Goal: Complete application form: Complete application form

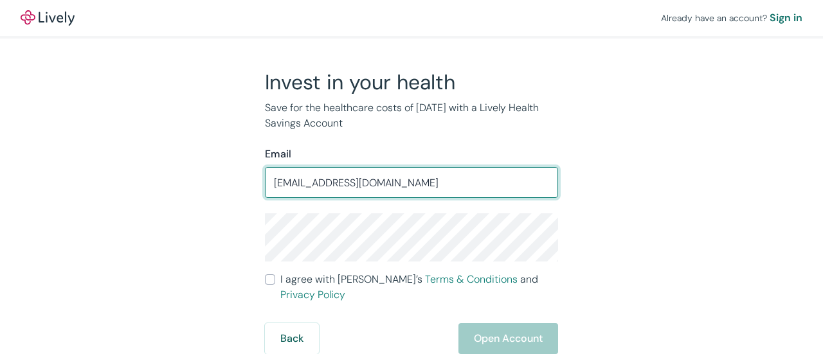
type input "page.lysithia@gmail.com"
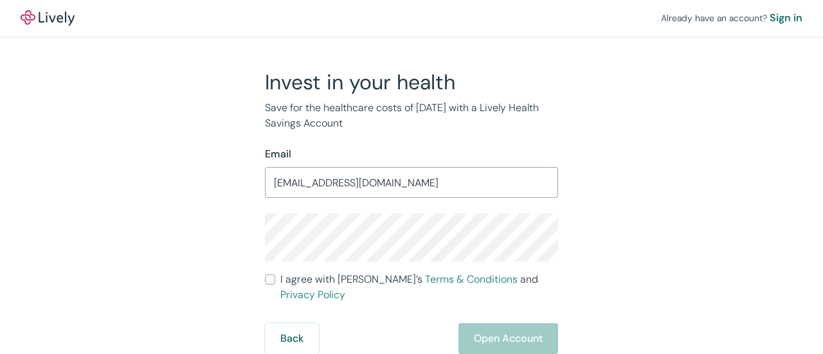
click at [443, 255] on form "Email page.lysithia@gmail.com ​ I agree with Lively’s Terms & Conditions and Pr…" at bounding box center [411, 251] width 293 height 208
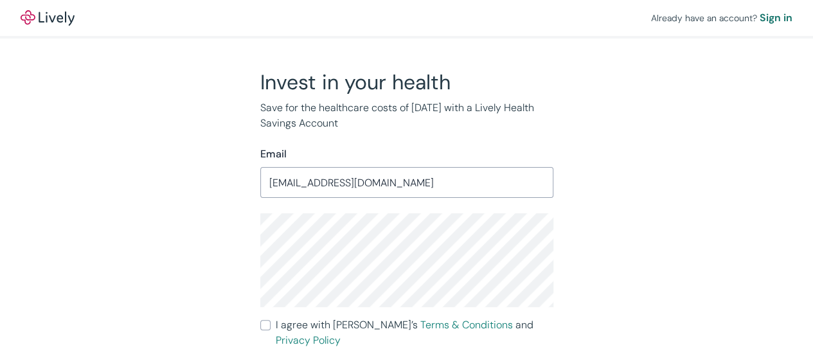
scroll to position [30, 0]
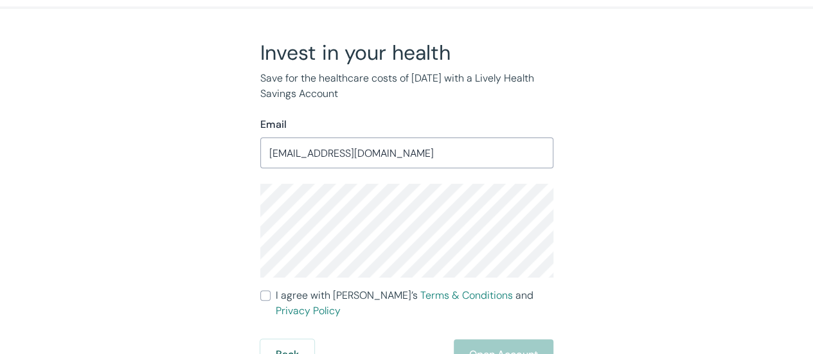
click at [267, 291] on input "I agree with Lively’s Terms & Conditions and Privacy Policy" at bounding box center [265, 296] width 10 height 10
checkbox input "true"
click at [471, 340] on button "Open Account" at bounding box center [504, 354] width 100 height 31
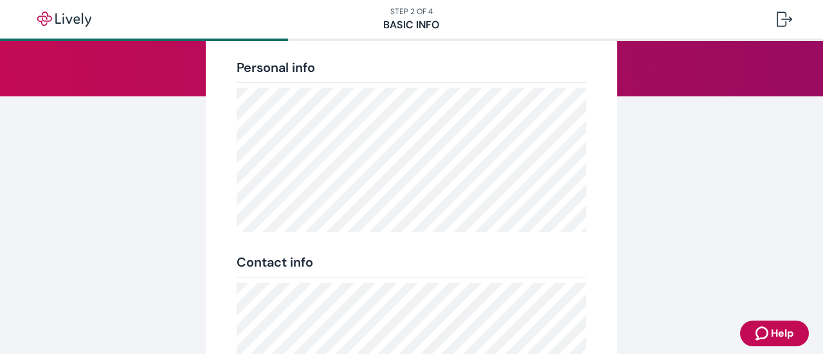
scroll to position [405, 0]
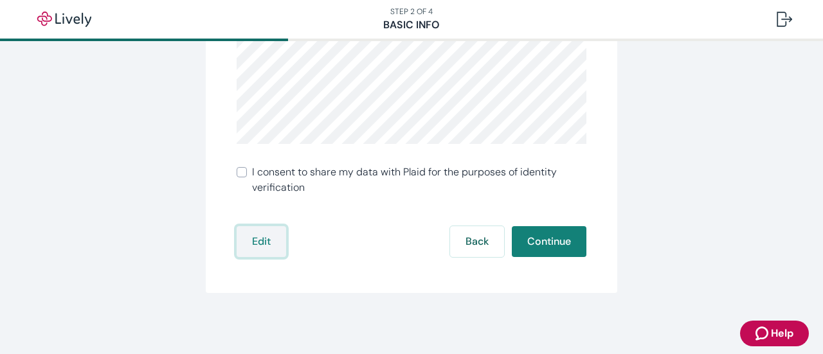
click at [253, 240] on button "Edit" at bounding box center [261, 241] width 49 height 31
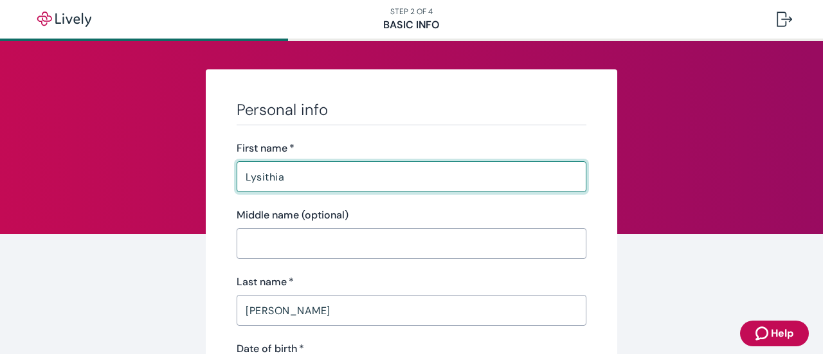
scroll to position [33, 0]
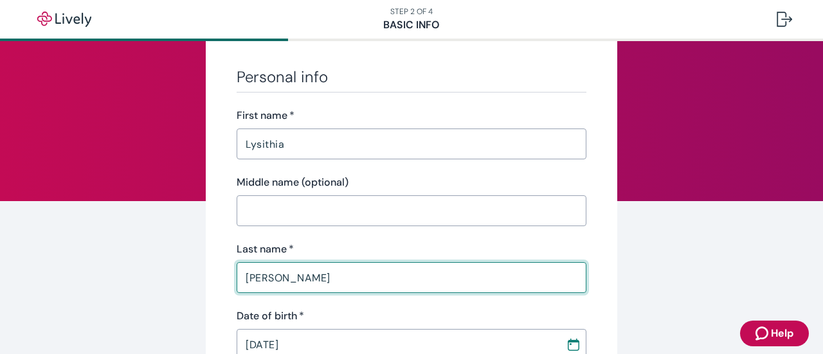
drag, startPoint x: 312, startPoint y: 279, endPoint x: 101, endPoint y: 260, distance: 212.3
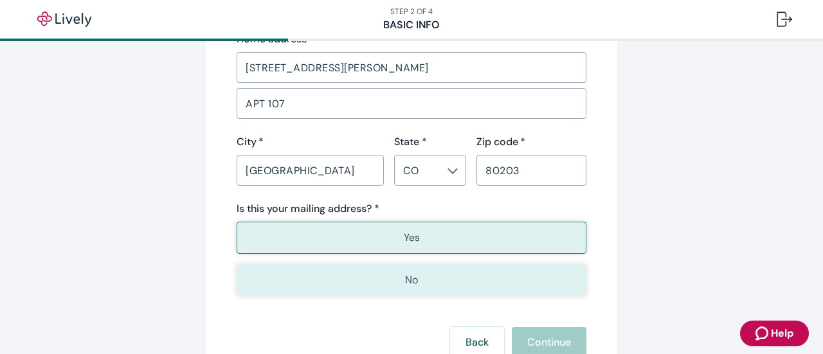
scroll to position [933, 0]
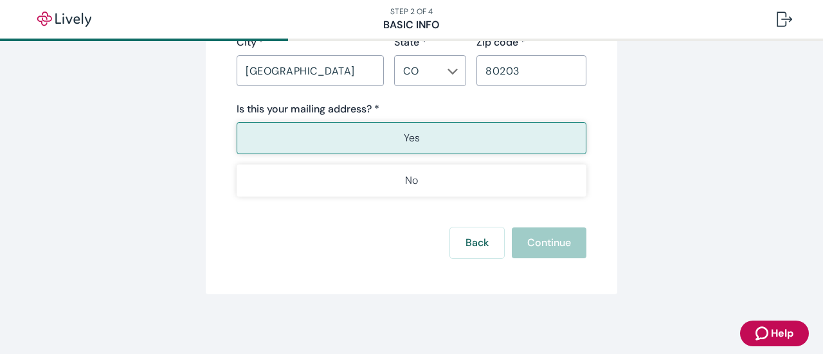
type input "Page"
click at [423, 143] on button "Yes" at bounding box center [412, 138] width 350 height 32
click at [528, 236] on div "Back Continue" at bounding box center [412, 243] width 350 height 31
click at [446, 136] on button "Yes" at bounding box center [412, 138] width 350 height 32
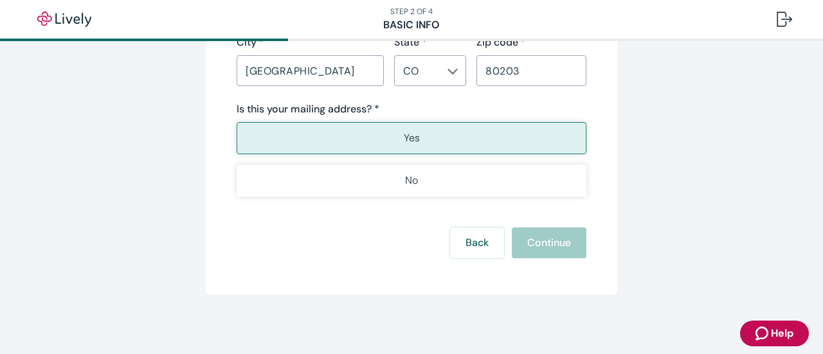
click at [385, 139] on button "Yes" at bounding box center [412, 138] width 350 height 32
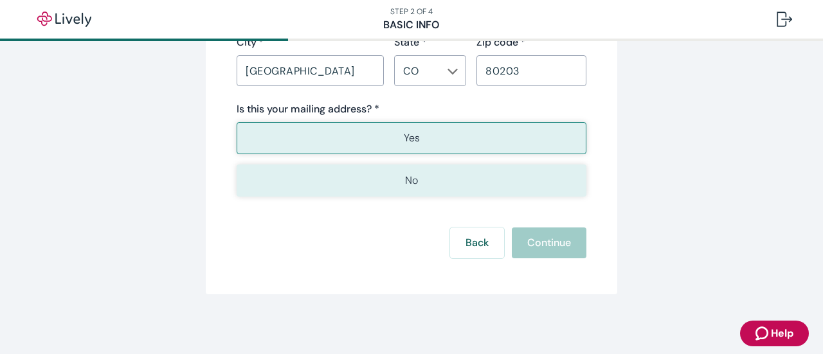
click at [405, 184] on p "No" at bounding box center [411, 180] width 13 height 15
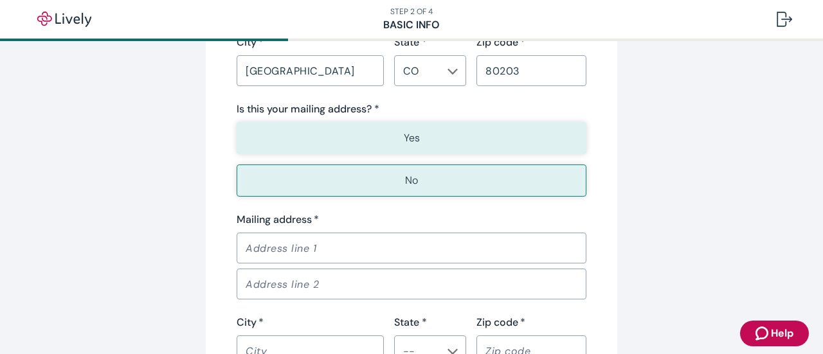
click at [375, 141] on button "Yes" at bounding box center [412, 138] width 350 height 32
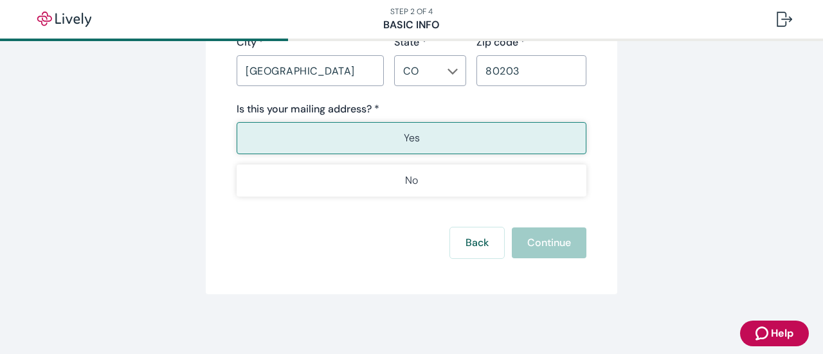
click at [539, 240] on div "Back Continue" at bounding box center [412, 243] width 350 height 31
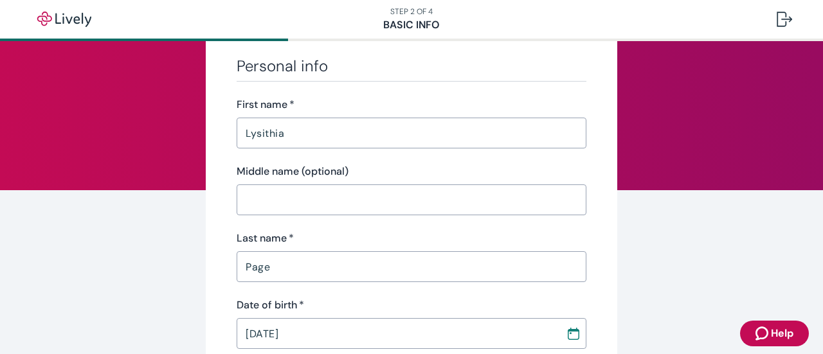
scroll to position [0, 0]
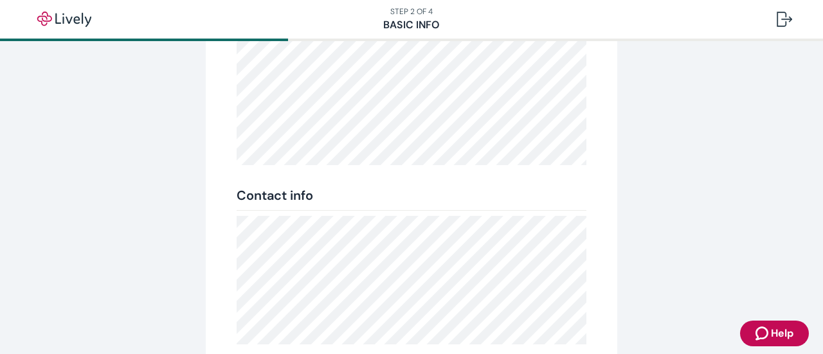
scroll to position [405, 0]
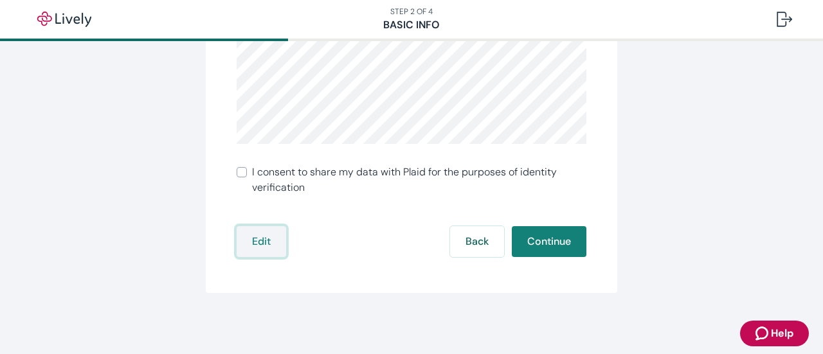
click at [274, 238] on button "Edit" at bounding box center [261, 241] width 49 height 31
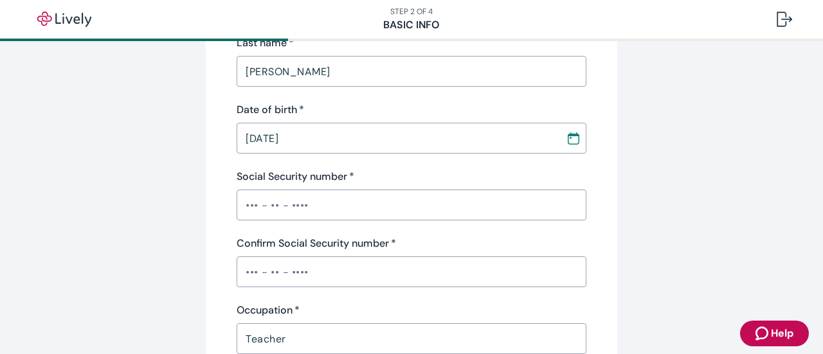
scroll to position [225, 0]
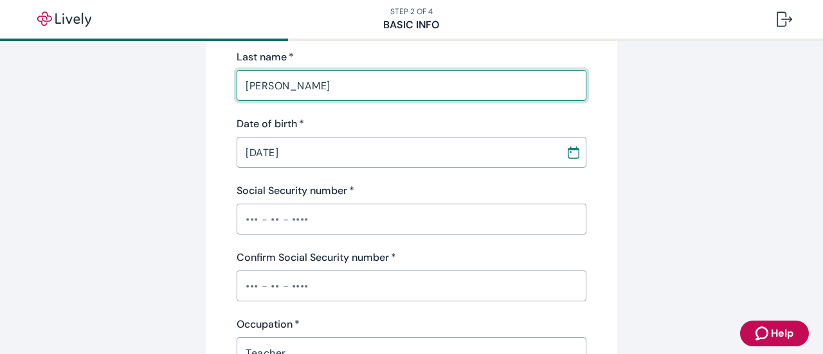
drag, startPoint x: 306, startPoint y: 91, endPoint x: 42, endPoint y: 49, distance: 266.8
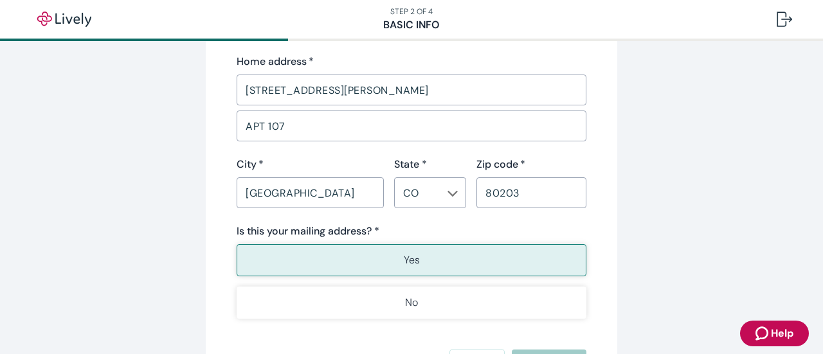
scroll to position [892, 0]
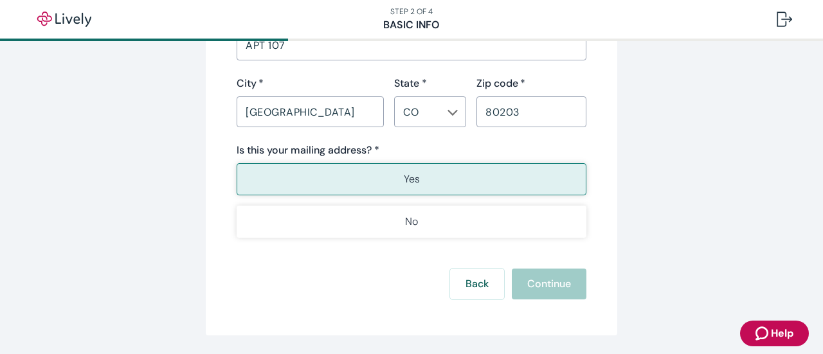
type input "Page"
click at [396, 173] on button "Yes" at bounding box center [412, 179] width 350 height 32
click at [404, 182] on p "Yes" at bounding box center [412, 179] width 16 height 15
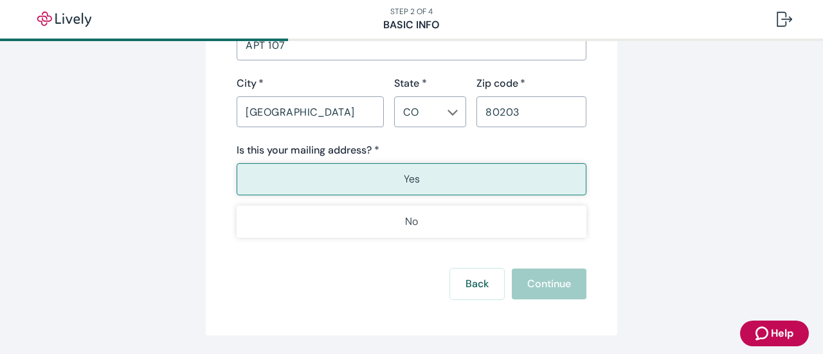
click at [404, 182] on p "Yes" at bounding box center [412, 179] width 16 height 15
click at [521, 274] on div "Back Continue" at bounding box center [412, 284] width 350 height 31
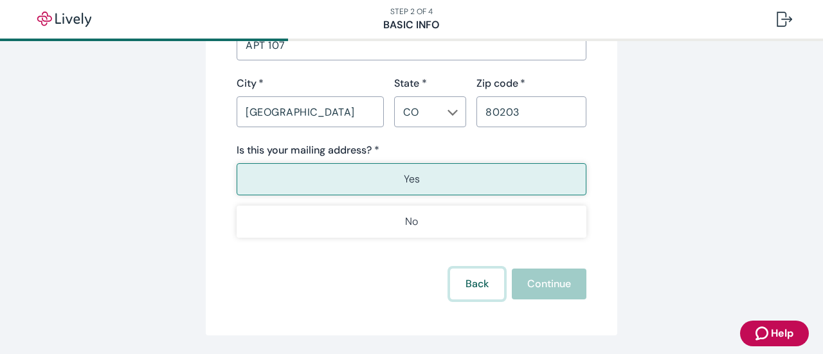
click at [467, 280] on button "Back" at bounding box center [477, 284] width 54 height 31
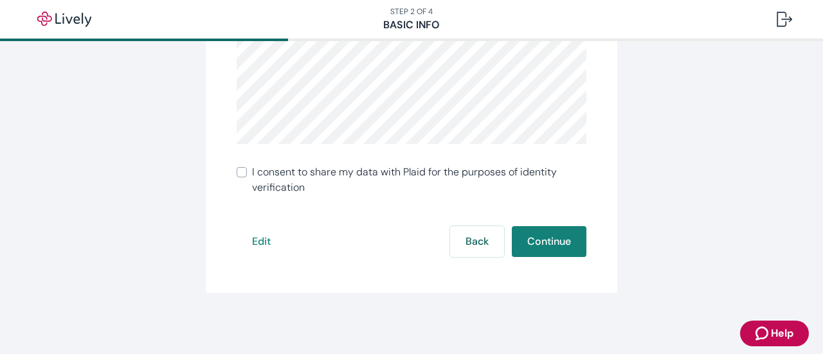
click at [238, 173] on input "I consent to share my data with Plaid for the purposes of identity verification" at bounding box center [242, 172] width 10 height 10
checkbox input "true"
click at [262, 235] on button "Edit" at bounding box center [261, 241] width 49 height 31
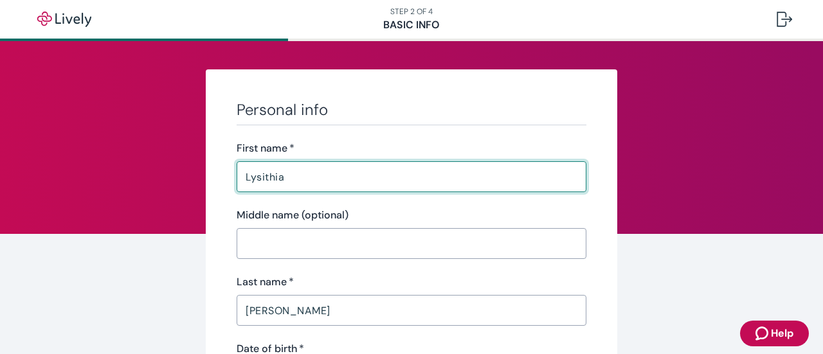
scroll to position [101, 0]
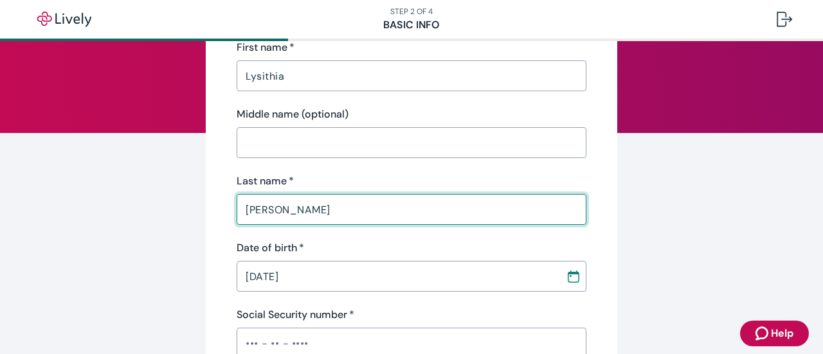
drag, startPoint x: 304, startPoint y: 211, endPoint x: 141, endPoint y: 175, distance: 166.5
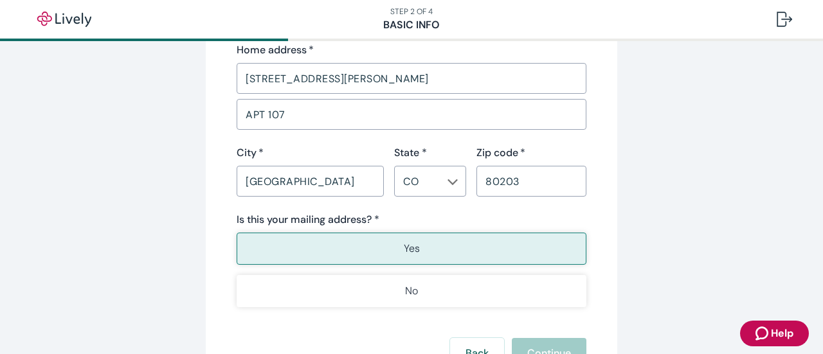
scroll to position [933, 0]
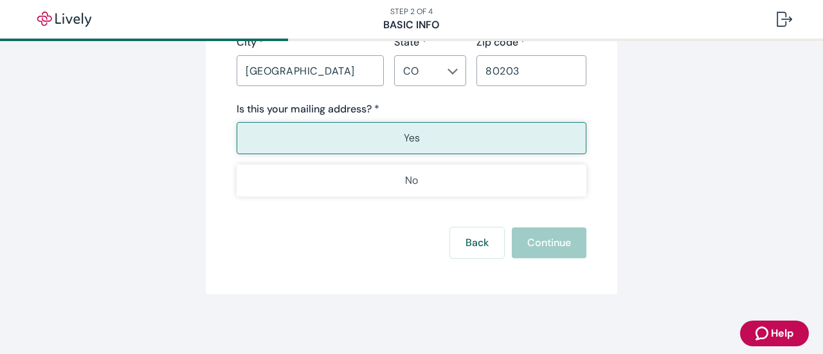
type input "Page"
click at [378, 134] on button "Yes" at bounding box center [412, 138] width 350 height 32
click at [456, 134] on button "Yes" at bounding box center [412, 138] width 350 height 32
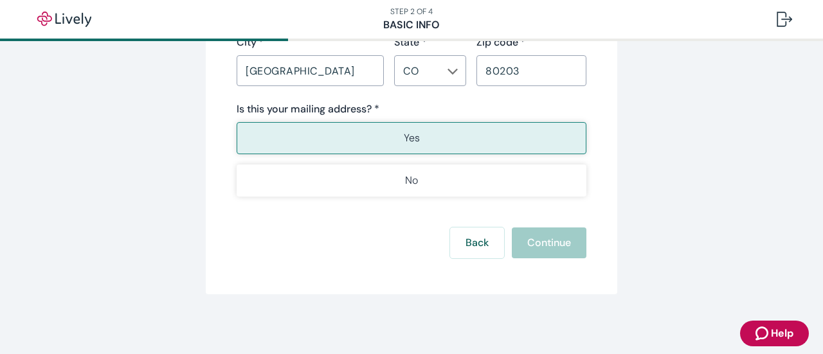
click at [447, 136] on button "Yes" at bounding box center [412, 138] width 350 height 32
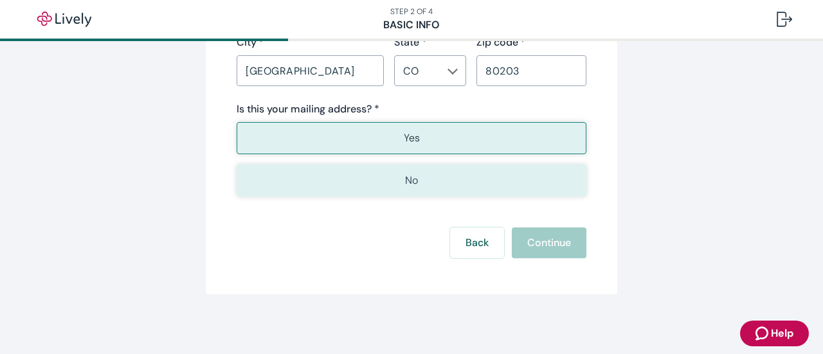
click at [455, 183] on button "No" at bounding box center [412, 181] width 350 height 32
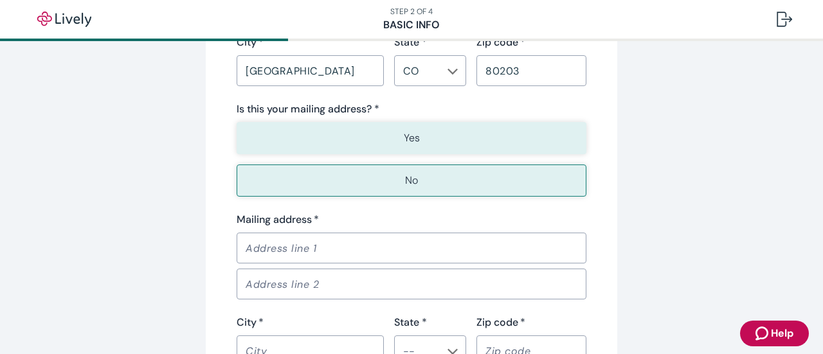
click at [425, 134] on button "Yes" at bounding box center [412, 138] width 350 height 32
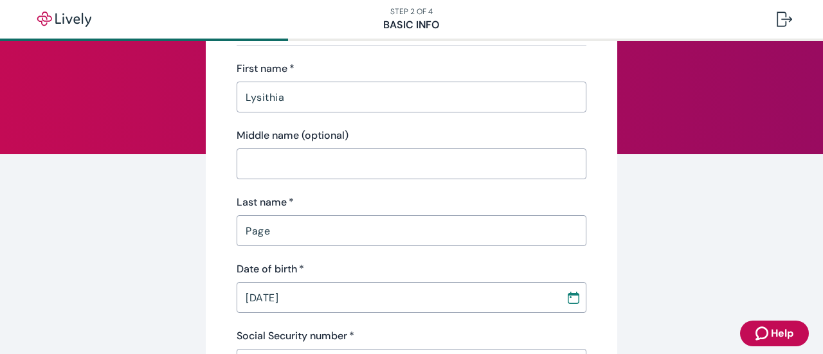
scroll to position [0, 0]
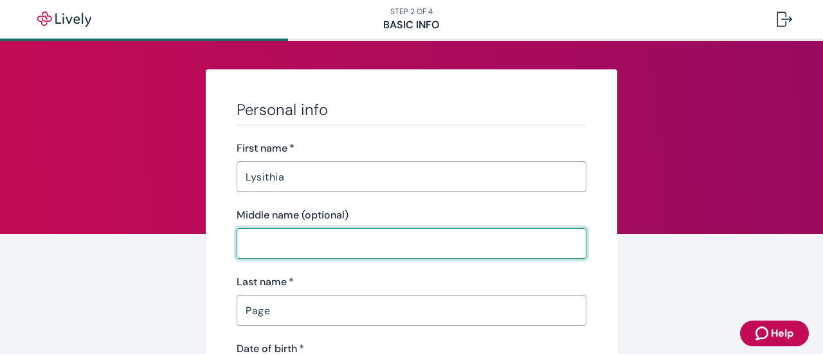
click at [393, 240] on input "Middle name (optional)" at bounding box center [412, 244] width 350 height 26
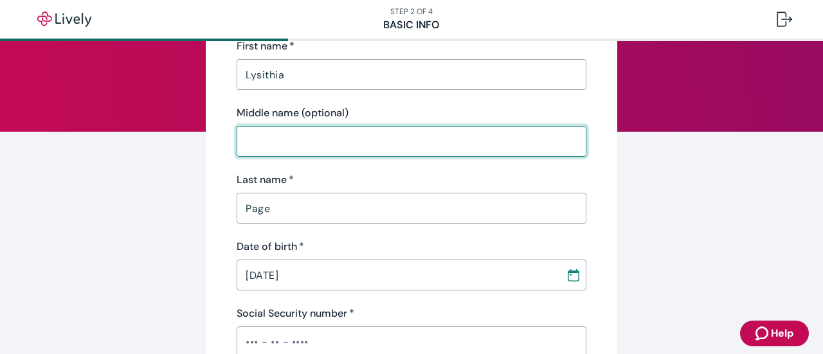
scroll to position [101, 0]
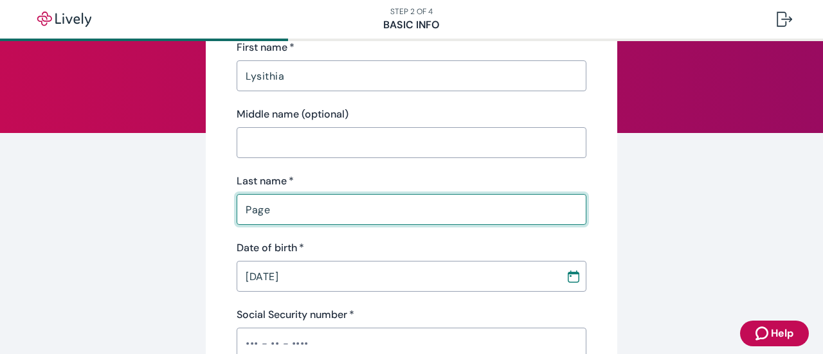
click at [382, 215] on input "Page" at bounding box center [412, 210] width 350 height 26
click at [398, 262] on div "02 / 04 / 2001 ​" at bounding box center [412, 276] width 350 height 31
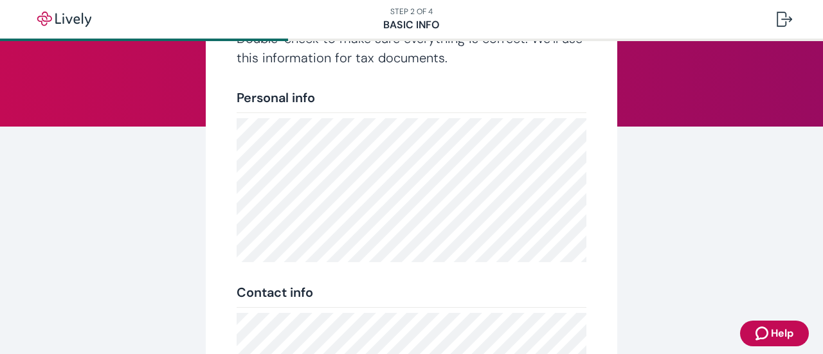
scroll to position [405, 0]
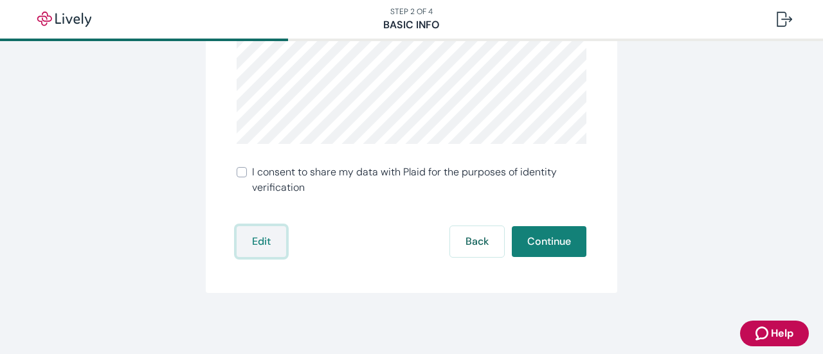
click at [245, 246] on button "Edit" at bounding box center [261, 241] width 49 height 31
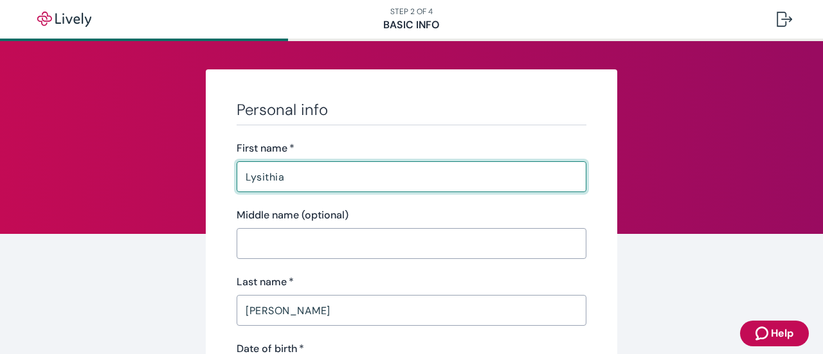
scroll to position [60, 0]
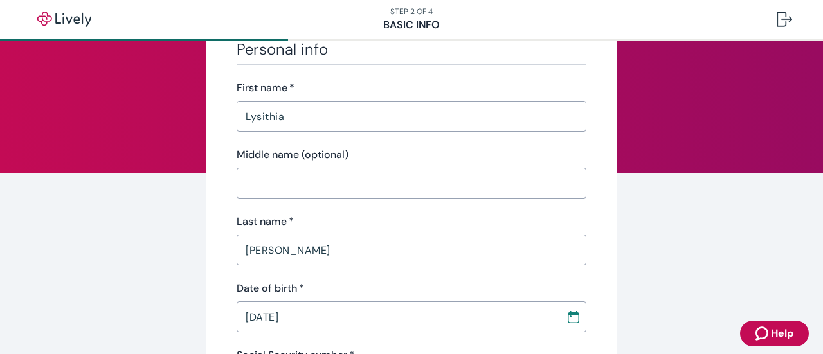
drag, startPoint x: 317, startPoint y: 235, endPoint x: 317, endPoint y: 250, distance: 14.8
click at [317, 250] on div "[PERSON_NAME] ​" at bounding box center [412, 250] width 350 height 31
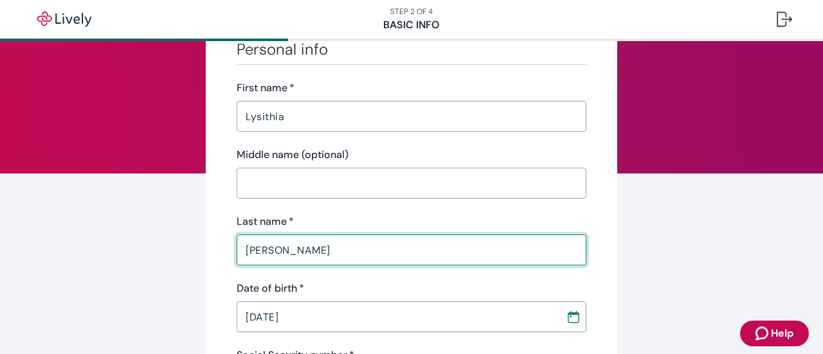
drag, startPoint x: 317, startPoint y: 250, endPoint x: 176, endPoint y: 251, distance: 140.8
type input "Page"
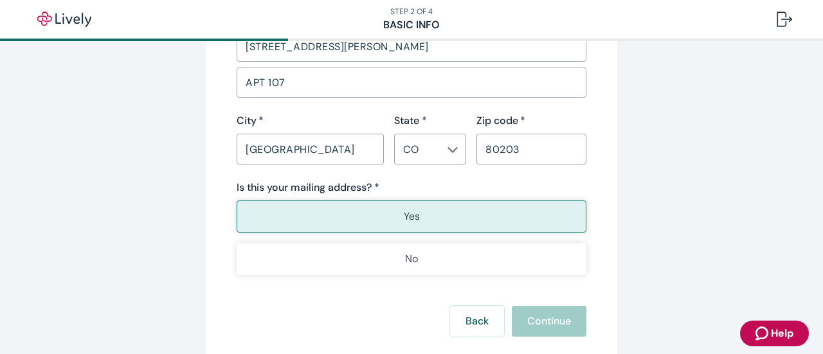
scroll to position [870, 0]
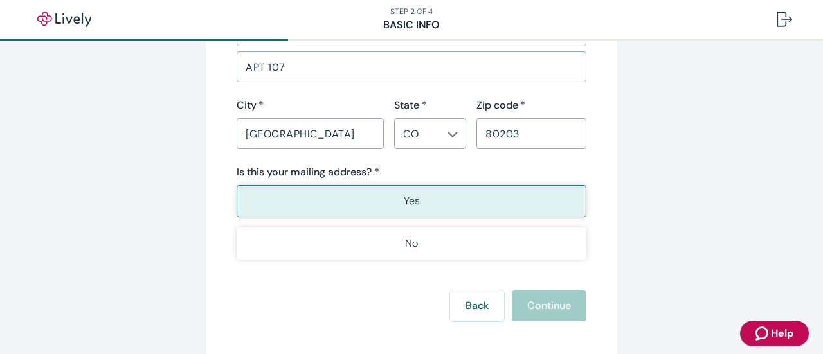
click at [439, 196] on button "Yes" at bounding box center [412, 201] width 350 height 32
click at [438, 196] on button "Yes" at bounding box center [412, 201] width 350 height 32
click at [782, 331] on span "Help" at bounding box center [782, 333] width 22 height 15
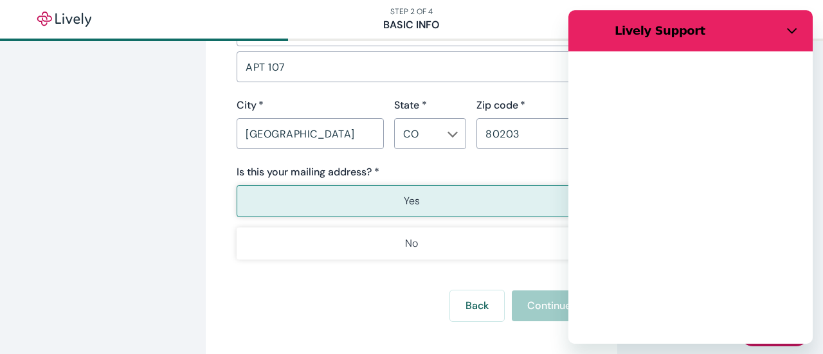
scroll to position [0, 0]
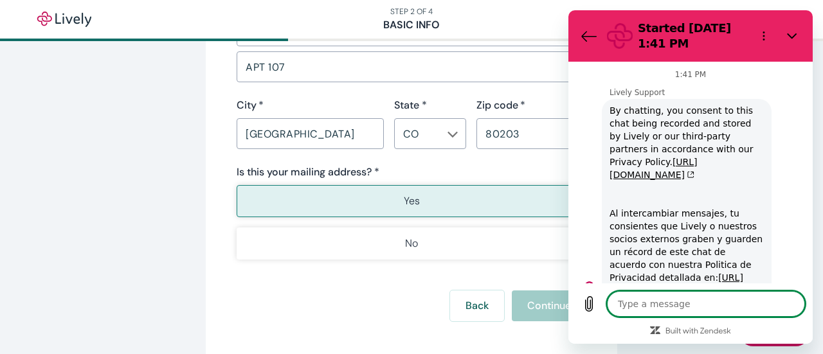
type textarea "x"
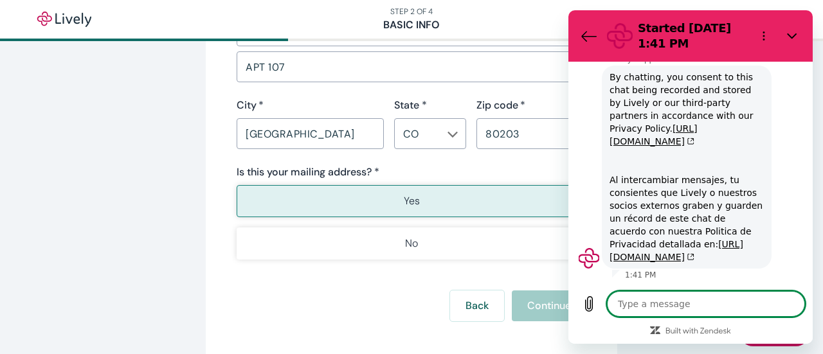
scroll to position [46, 0]
type textarea "I"
type textarea "x"
type textarea "I"
type textarea "x"
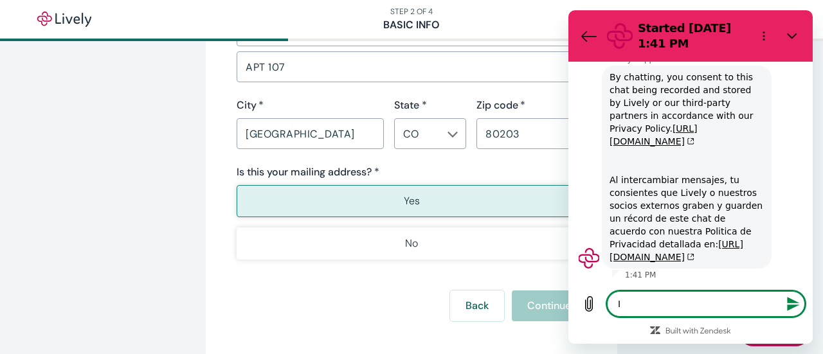
type textarea "I"
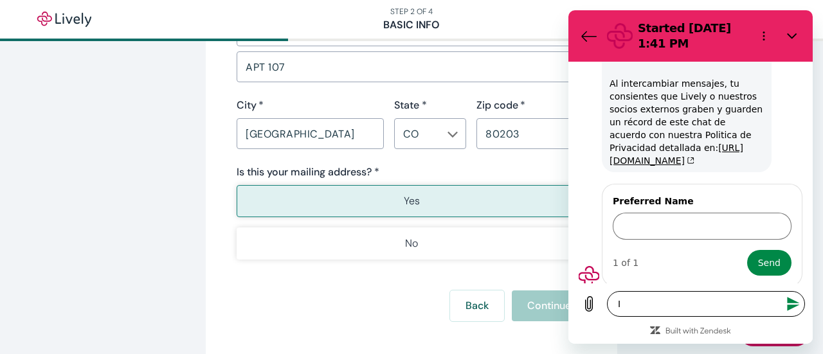
type textarea "x"
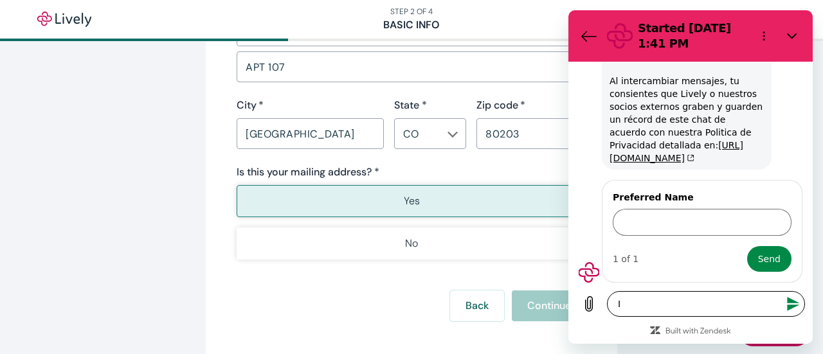
scroll to position [144, 0]
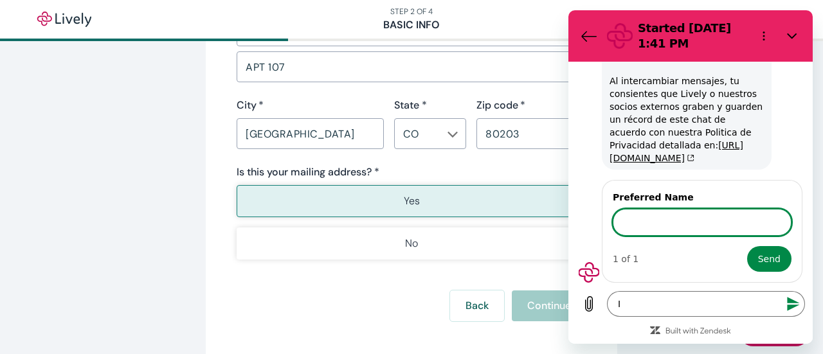
click at [668, 217] on input "Preferred Name" at bounding box center [701, 222] width 179 height 27
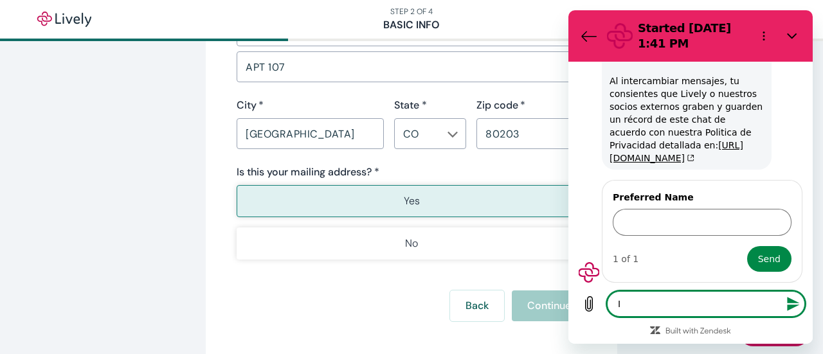
click at [676, 303] on textarea "I" at bounding box center [706, 304] width 198 height 26
type textarea "I e"
type textarea "x"
type textarea "I ed"
type textarea "x"
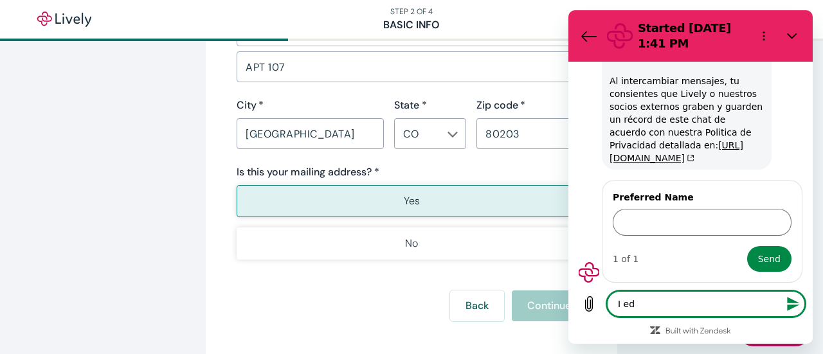
type textarea "I edi"
type textarea "x"
type textarea "I edit"
type textarea "x"
type textarea "I edite"
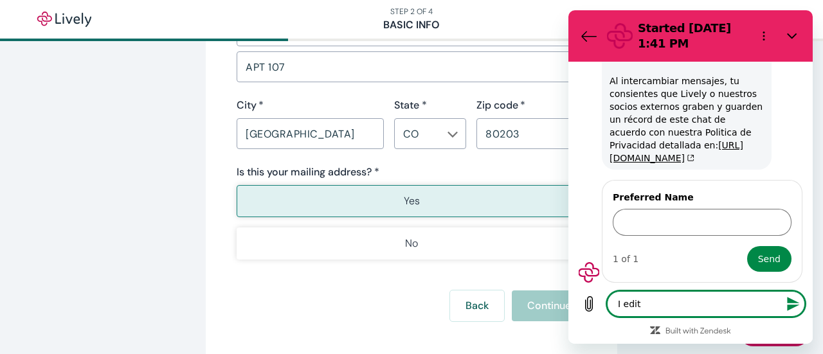
type textarea "x"
type textarea "I edited"
type textarea "x"
type textarea "I edited"
type textarea "x"
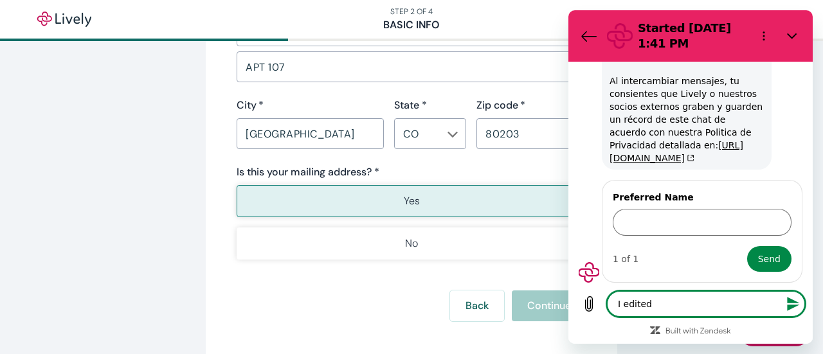
type textarea "I edited m"
type textarea "x"
type textarea "I edited my"
type textarea "x"
type textarea "I edited my"
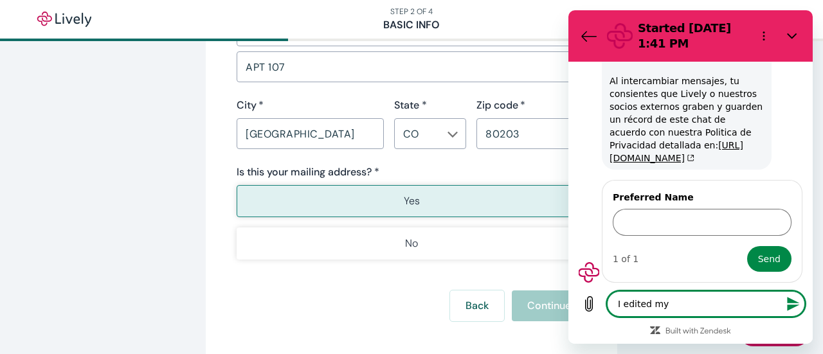
type textarea "x"
type textarea "I edited my n"
type textarea "x"
type textarea "I edited my na"
type textarea "x"
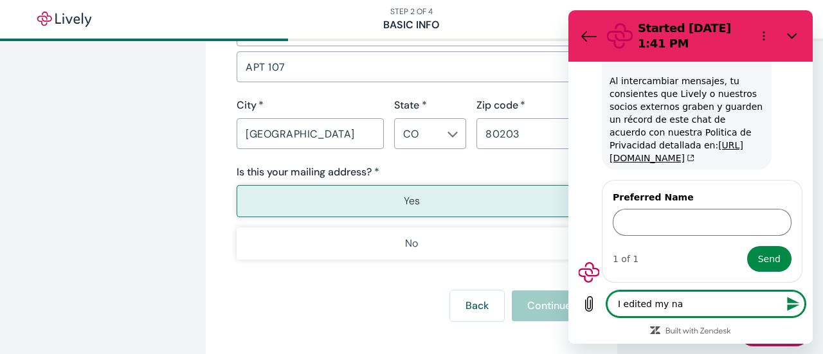
type textarea "I edited my nam"
type textarea "x"
type textarea "I edited my name"
type textarea "x"
type textarea "I edited my name"
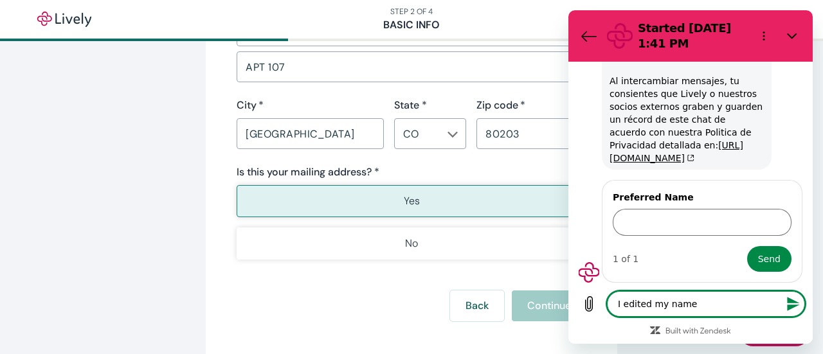
type textarea "x"
type textarea "I edited my name a"
type textarea "x"
type textarea "I edited my name an"
type textarea "x"
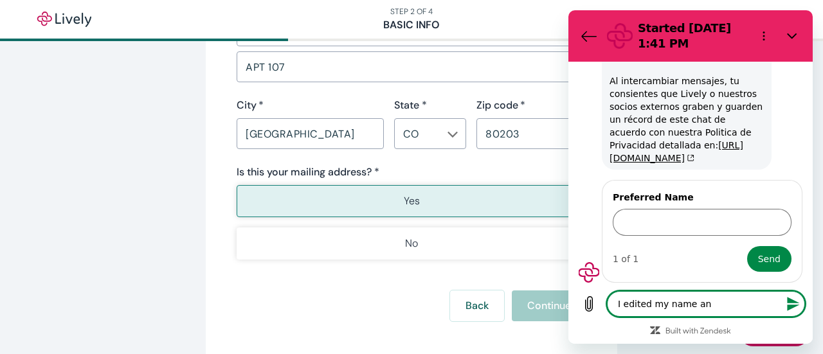
type textarea "I edited my name and"
type textarea "x"
type textarea "I edited my name and"
type textarea "x"
type textarea "I edited my name and a"
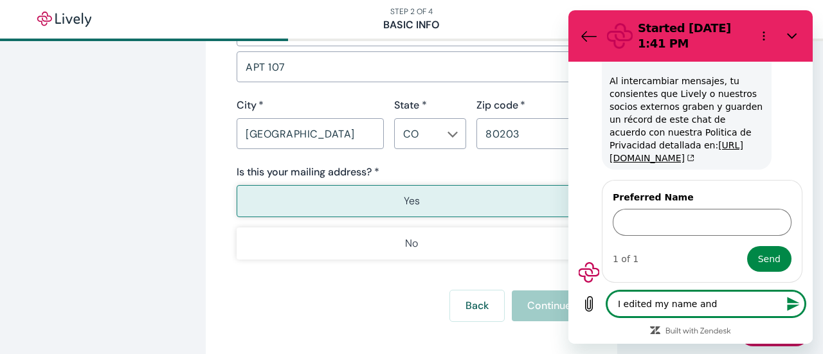
type textarea "x"
type textarea "I edited my name and am"
type textarea "x"
type textarea "I edited my name and am"
type textarea "x"
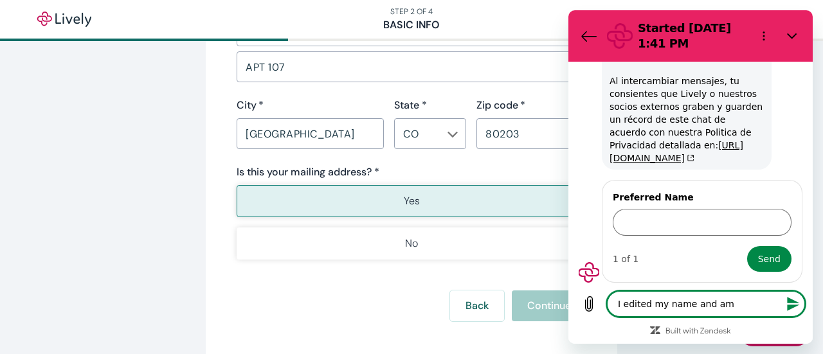
type textarea "I edited my name and am n"
type textarea "x"
type textarea "I edited my name and am no"
type textarea "x"
type textarea "I edited my name and am no"
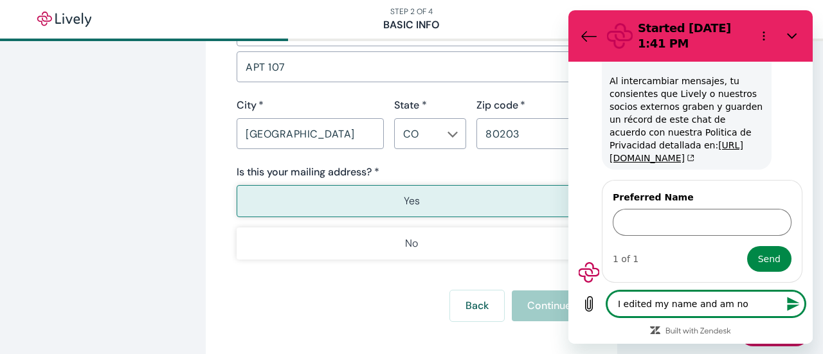
type textarea "x"
type textarea "I edited my name and am no"
type textarea "x"
type textarea "I edited my name and am now"
type textarea "x"
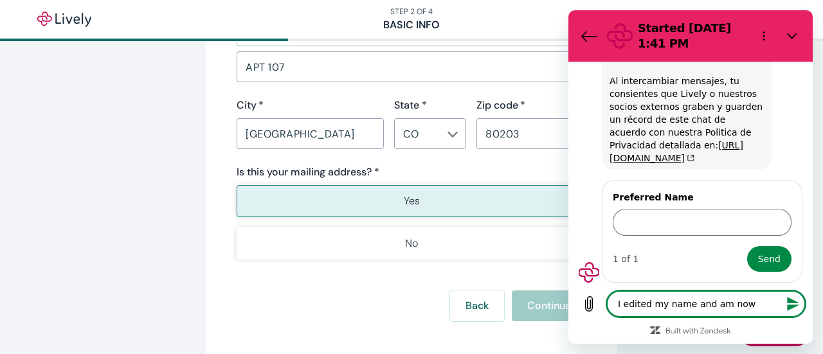
type textarea "I edited my name and am now"
type textarea "x"
type textarea "I edited my name and am now o"
type textarea "x"
type textarea "I edited my name and am now"
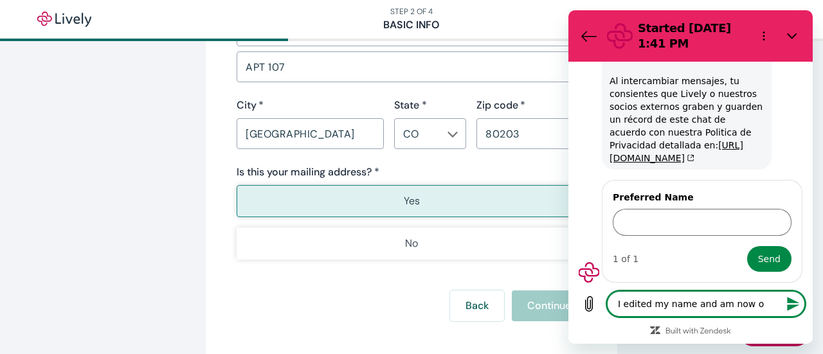
type textarea "x"
type textarea "I edited my name and am now u"
type textarea "x"
type textarea "I edited my name and am now un"
type textarea "x"
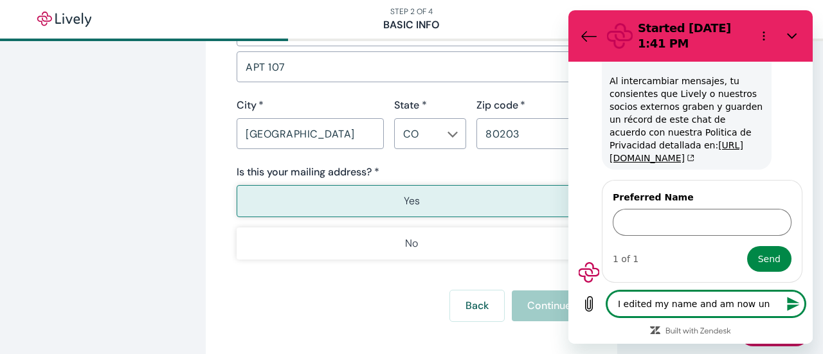
type textarea "I edited my name and am now una"
type textarea "x"
type textarea "I edited my name and am now unab"
type textarea "x"
type textarea "I edited my name and am now unabl"
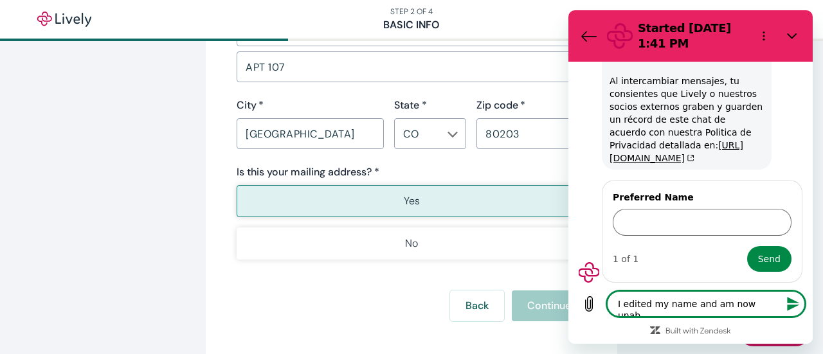
type textarea "x"
type textarea "I edited my name and am now unable"
type textarea "x"
type textarea "I edited my name and am now unable"
type textarea "x"
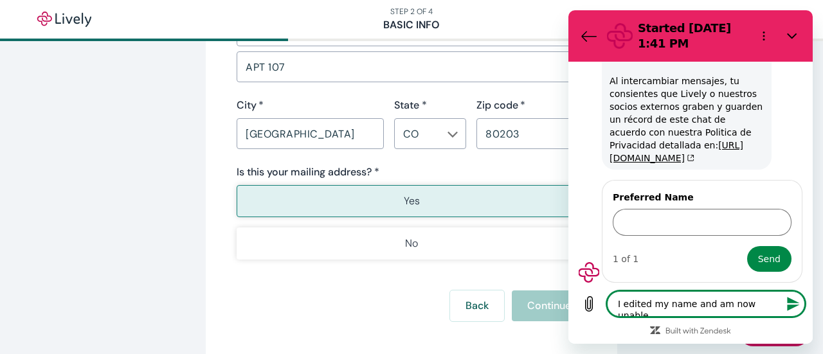
type textarea "I edited my name and am now unable t"
type textarea "x"
type textarea "I edited my name and am now unable to"
type textarea "x"
type textarea "I edited my name and am now unable to"
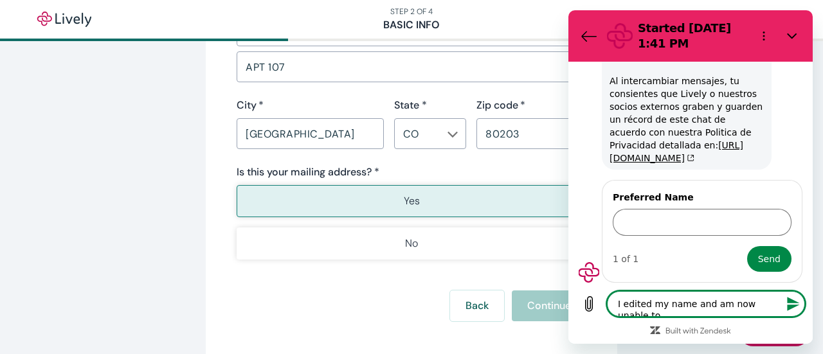
type textarea "x"
type textarea "I edited my name and am now unable to c"
type textarea "x"
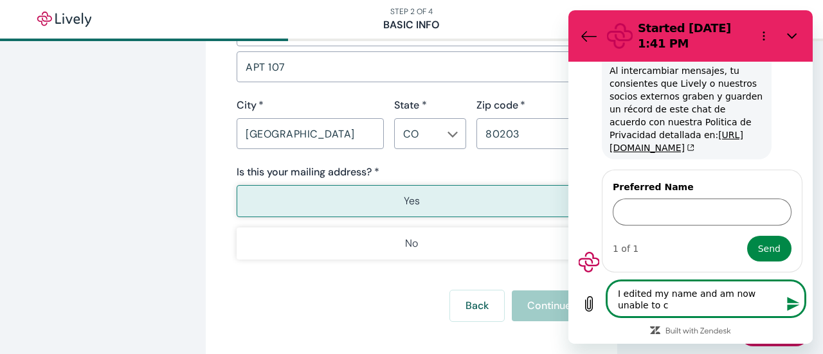
type textarea "I edited my name and am now unable to co"
type textarea "x"
type textarea "I edited my name and am now unable to con"
type textarea "x"
type textarea "I edited my name and am now unable to cont"
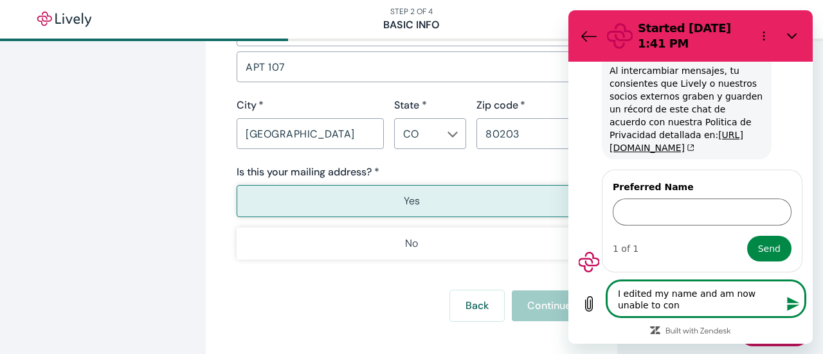
type textarea "x"
type textarea "I edited my name and am now unable to [PERSON_NAME]"
type textarea "x"
type textarea "I edited my name and am now unable to contin"
type textarea "x"
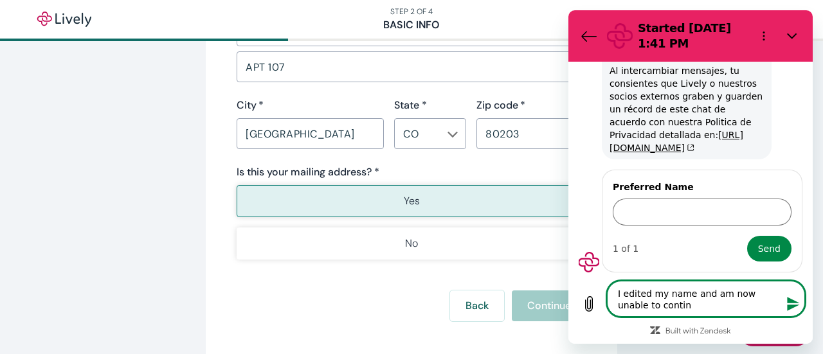
type textarea "I edited my name and am now unable to continu"
type textarea "x"
type textarea "I edited my name and am now unable to continue"
type textarea "x"
type textarea "I edited my name and am now unable to continue"
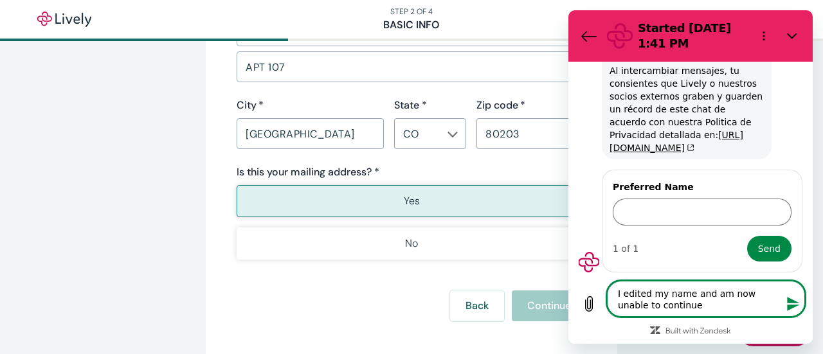
type textarea "x"
type textarea "I edited my name and am now unable to continue w"
type textarea "x"
type textarea "I edited my name and am now unable to continue wi"
type textarea "x"
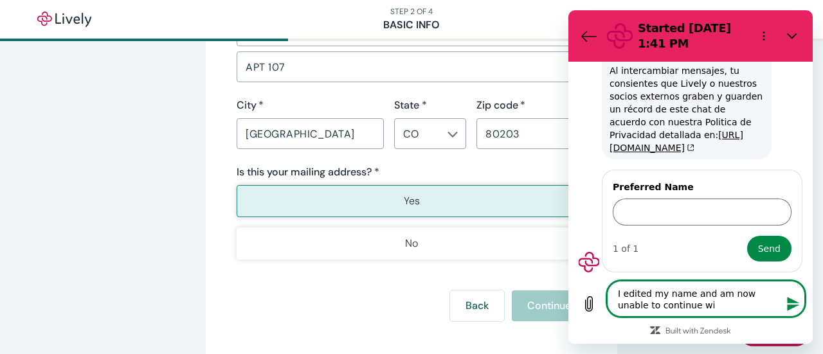
type textarea "I edited my name and am now unable to continue wit"
type textarea "x"
type textarea "I edited my name and am now unable to continue with"
type textarea "x"
type textarea "I edited my name and am now unable to continue with"
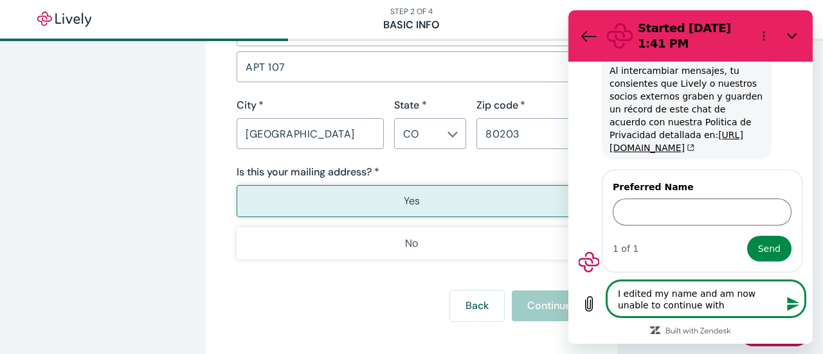
type textarea "x"
type textarea "I edited my name and am now unable to continue with m"
type textarea "x"
type textarea "I edited my name and am now unable to continue with my"
type textarea "x"
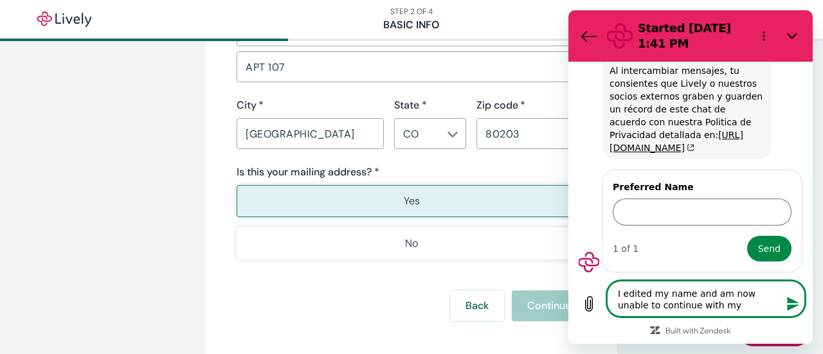
type textarea "I edited my name and am now unable to continue with my"
type textarea "x"
type textarea "I edited my name and am now unable to continue with my a"
type textarea "x"
type textarea "I edited my name and am now unable to continue with my ap"
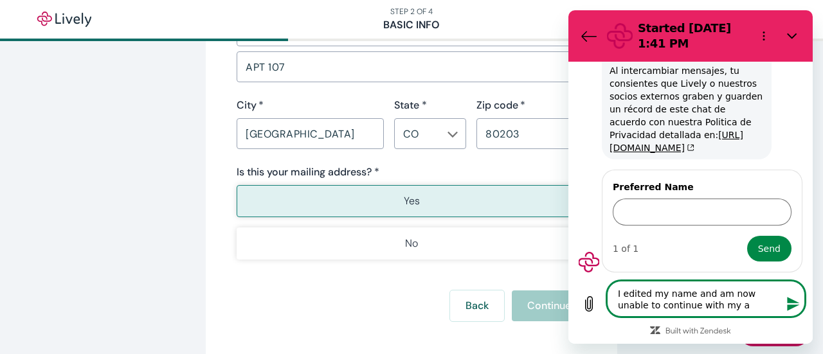
type textarea "x"
type textarea "I edited my name and am now unable to continue with my app"
type textarea "x"
type textarea "I edited my name and am now unable to continue with my appl"
type textarea "x"
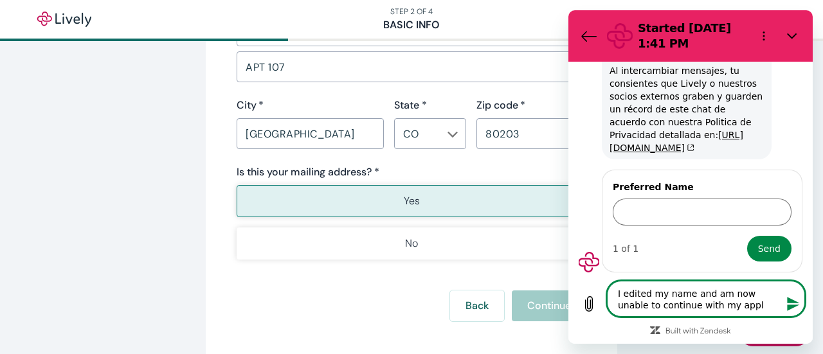
type textarea "I edited my name and am now unable to continue with my appli"
type textarea "x"
type textarea "I edited my name and am now unable to continue with my applic"
type textarea "x"
type textarea "I edited my name and am now unable to continue with my applica"
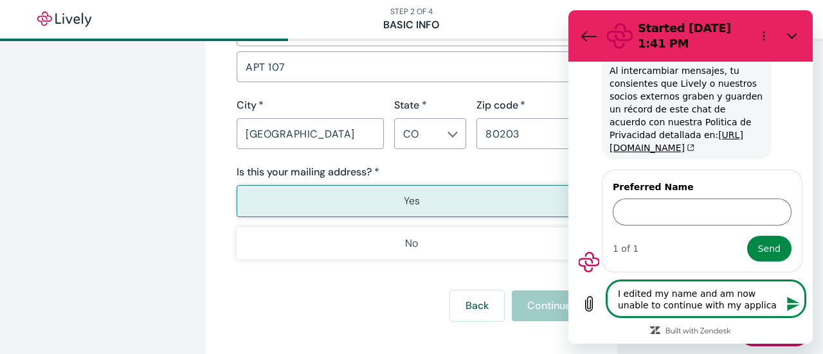
type textarea "x"
type textarea "I edited my name and am now unable to continue with my applicat"
type textarea "x"
type textarea "I edited my name and am now unable to continue with my applicati"
type textarea "x"
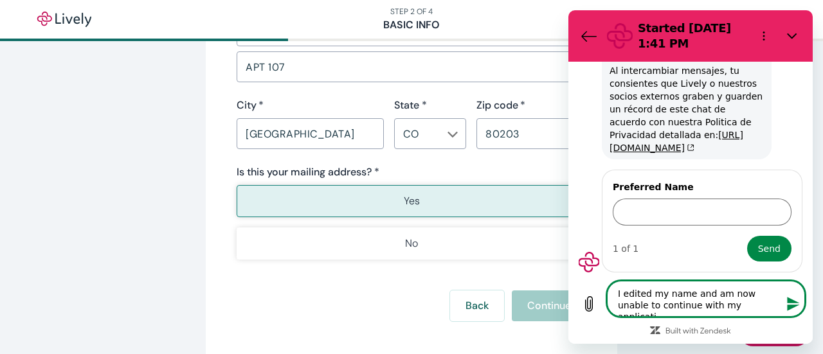
type textarea "I edited my name and am now unable to continue with my applicatio"
type textarea "x"
type textarea "I edited my name and am now unable to continue with my application"
type textarea "x"
type textarea "I edited my name and am now unable to continue with my application."
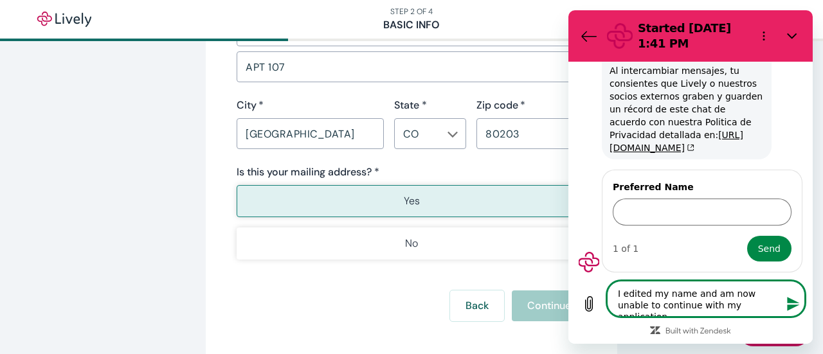
type textarea "x"
type textarea "I edited my name and am now unable to continue with my application."
type textarea "x"
type textarea "I edited my name and am now unable to continue with my application. I"
type textarea "x"
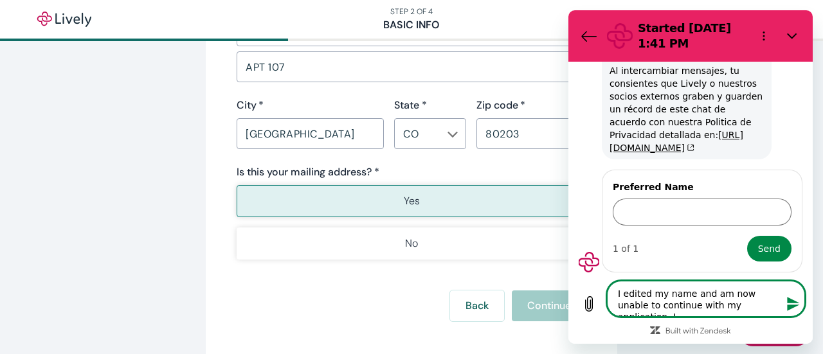
type textarea "I edited my name and am now unable to continue with my application. I"
type textarea "x"
type textarea "I edited my name and am now unable to continue with my application. I c"
type textarea "x"
type textarea "I edited my name and am now unable to continue with my application. I cl"
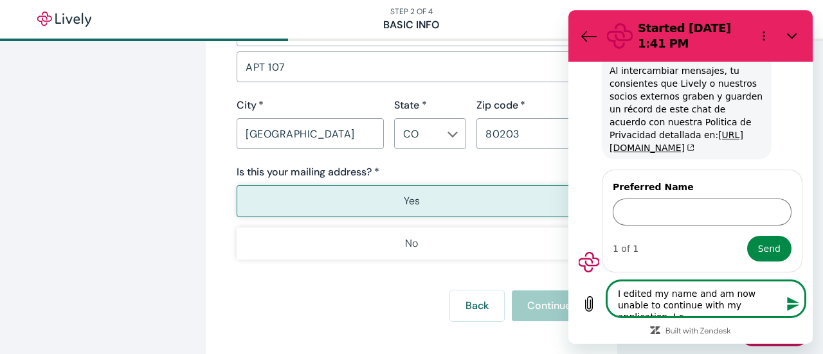
type textarea "x"
type textarea "I edited my name and am now unable to continue with my application. I cli"
type textarea "x"
type textarea "I edited my name and am now unable to continue with my application. I clic"
type textarea "x"
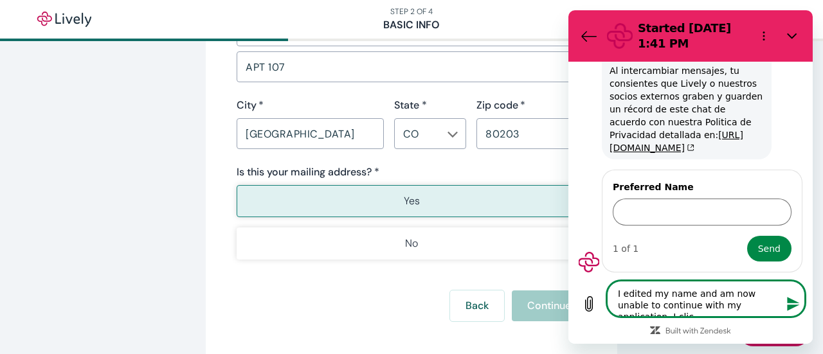
type textarea "I edited my name and am now unable to continue with my application. I click"
type textarea "x"
type textarea "I edited my name and am now unable to continue with my application. I click"
type textarea "x"
type textarea "I edited my name and am now unable to continue with my application. I click t"
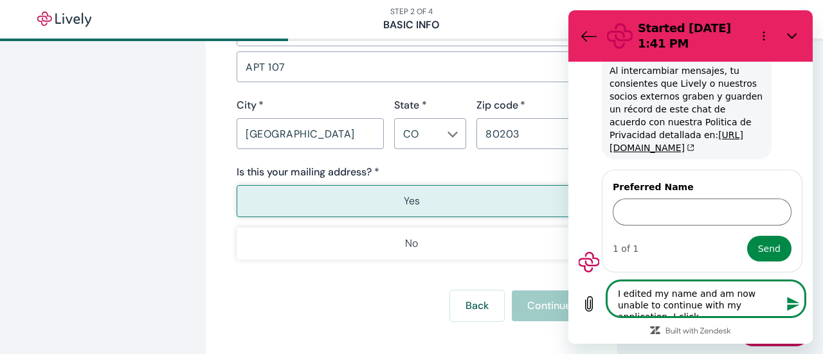
type textarea "x"
type textarea "I edited my name and am now unable to continue with my application. I click th"
type textarea "x"
type textarea "I edited my name and am now unable to continue with my application. I click the"
type textarea "x"
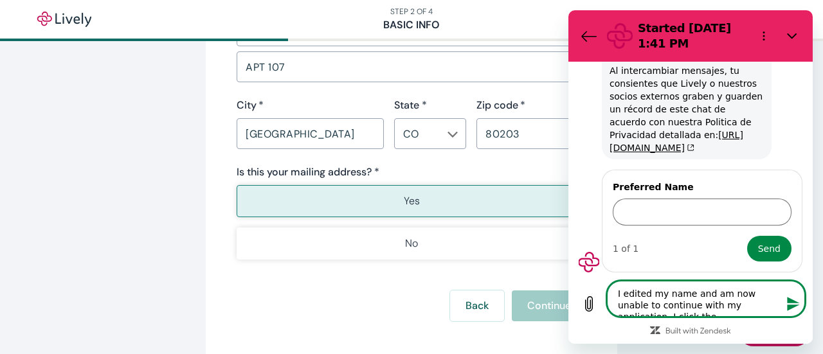
type textarea "I edited my name and am now unable to continue with my application. I click the"
type textarea "x"
type textarea "I edited my name and am now unable to continue with my application. I click the…"
type textarea "x"
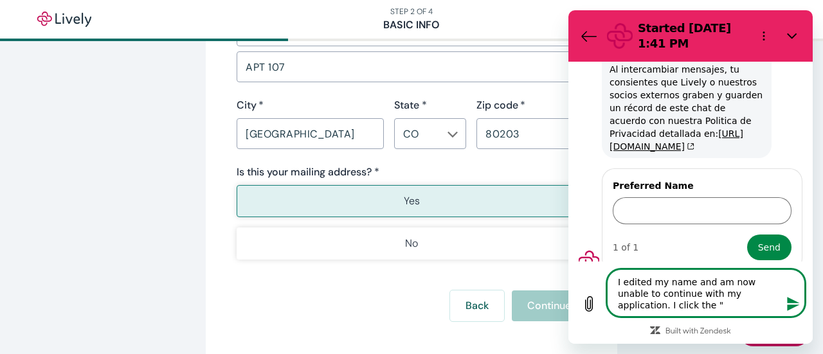
type textarea "I edited my name and am now unable to continue with my application. I click the…"
type textarea "x"
type textarea "I edited my name and am now unable to continue with my application. I click the…"
type textarea "x"
type textarea "I edited my name and am now unable to continue with my application. I click the…"
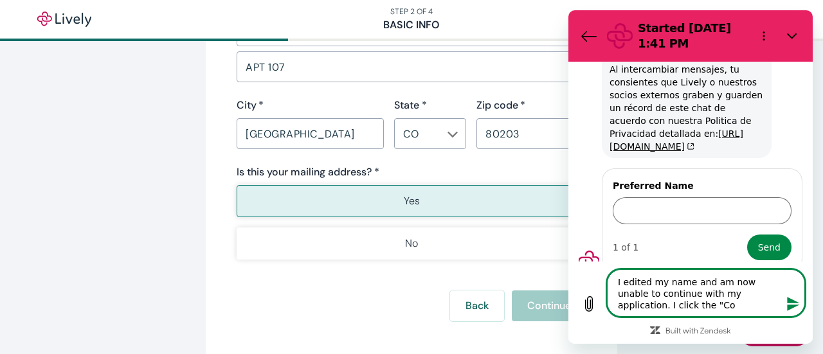
type textarea "x"
type textarea "I edited my name and am now unable to continue with my application. I click the…"
type textarea "x"
type textarea "I edited my name and am now unable to continue with my application. I click the…"
type textarea "x"
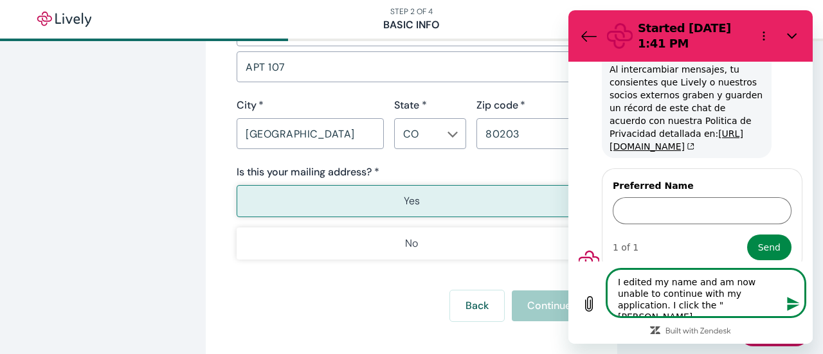
type textarea "I edited my name and am now unable to continue with my application. I click the…"
type textarea "x"
type textarea "I edited my name and am now unable to continue with my application. I click the…"
type textarea "x"
type textarea "I edited my name and am now unable to continue with my application. I click the…"
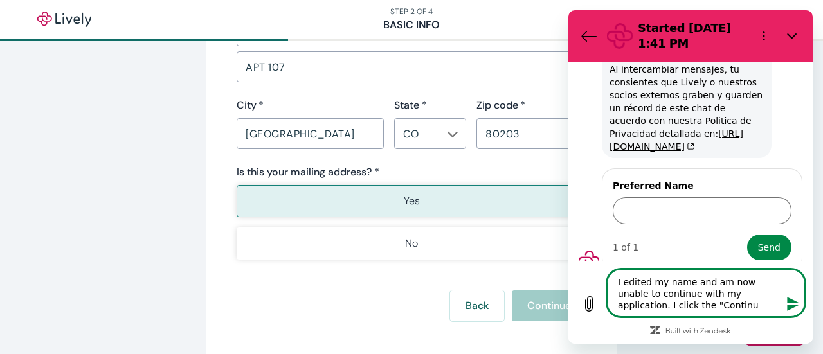
type textarea "x"
type textarea "I edited my name and am now unable to continue with my application. I click the…"
type textarea "x"
type textarea "I edited my name and am now unable to continue with my application. I click the…"
type textarea "x"
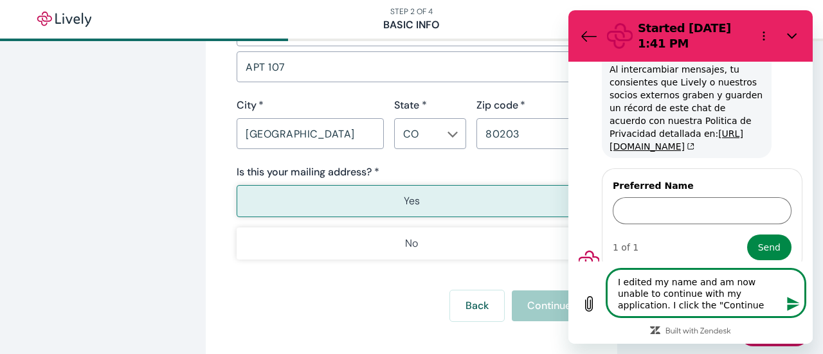
type textarea "I edited my name and am now unable to continue with my application. I click the…"
type textarea "x"
type textarea "I edited my name and am now unable to continue with my application. I click the…"
type textarea "x"
type textarea "I edited my name and am now unable to continue with my application. I click the…"
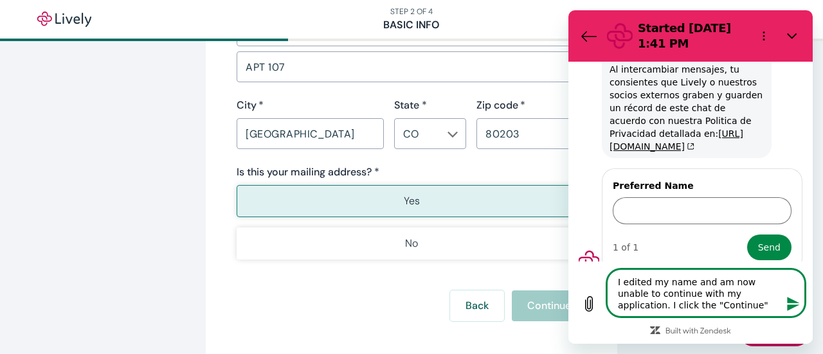
type textarea "x"
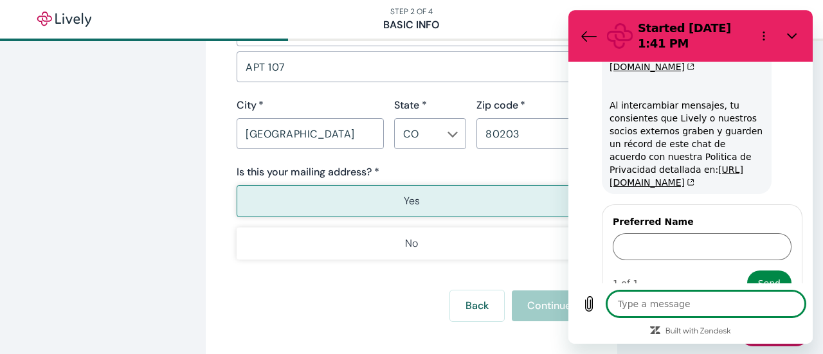
scroll to position [0, 0]
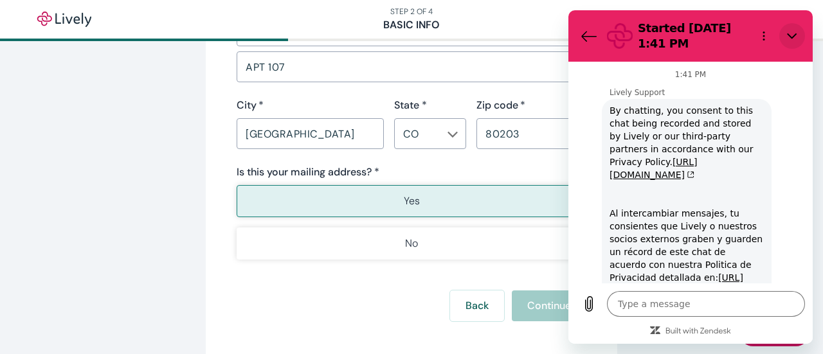
click at [793, 33] on icon "Close" at bounding box center [792, 36] width 10 height 10
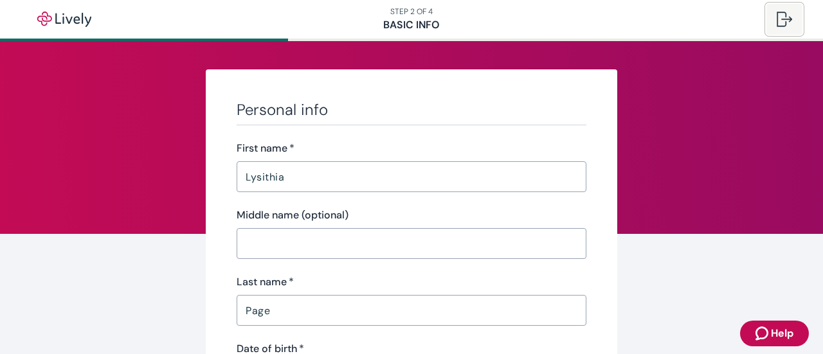
click at [778, 15] on div at bounding box center [783, 19] width 15 height 15
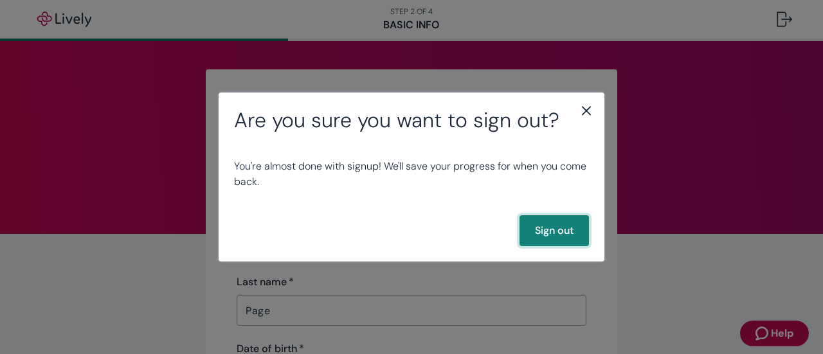
click at [560, 223] on button "Sign out" at bounding box center [553, 230] width 69 height 31
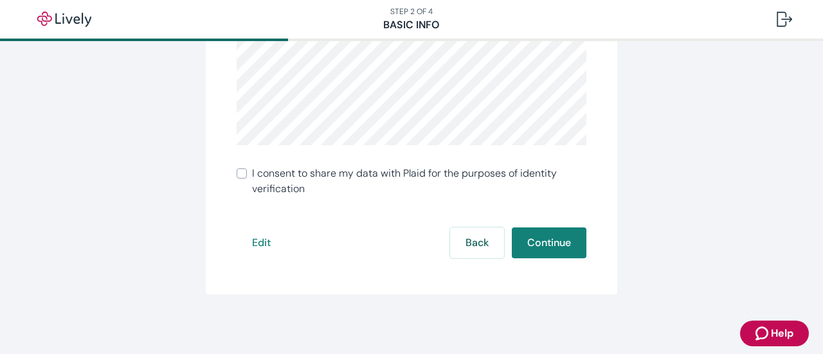
scroll to position [405, 0]
click at [257, 240] on button "Edit" at bounding box center [261, 241] width 49 height 31
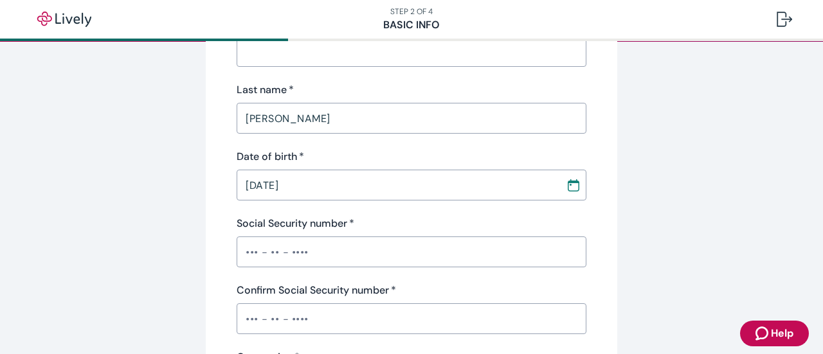
scroll to position [193, 0]
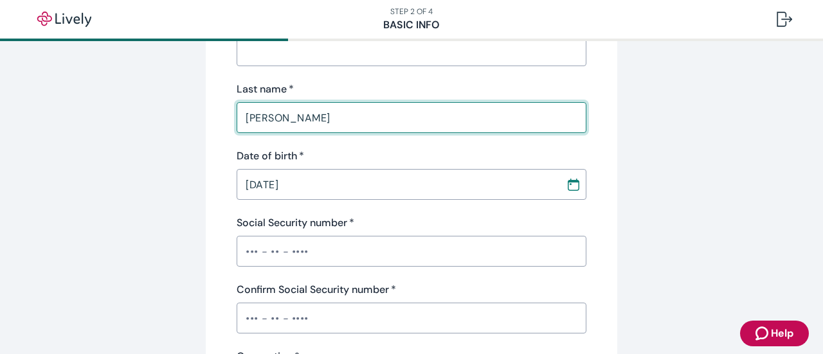
drag, startPoint x: 307, startPoint y: 118, endPoint x: 80, endPoint y: 81, distance: 230.4
type input "Page"
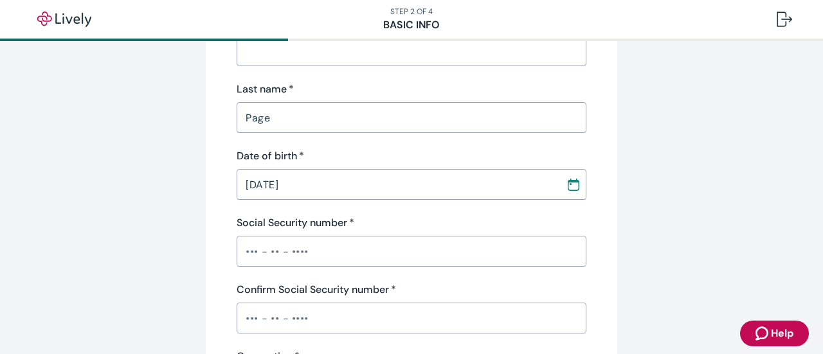
click at [294, 69] on div "Personal info First name   * Lysithia ​ Middle name (optional) ​ Last name   * …" at bounding box center [412, 220] width 350 height 627
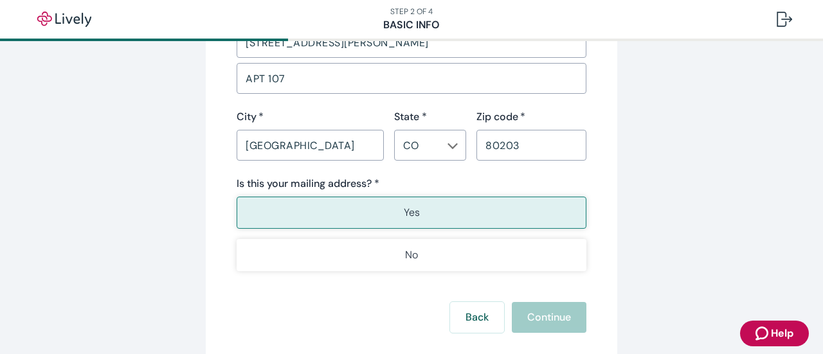
scroll to position [870, 0]
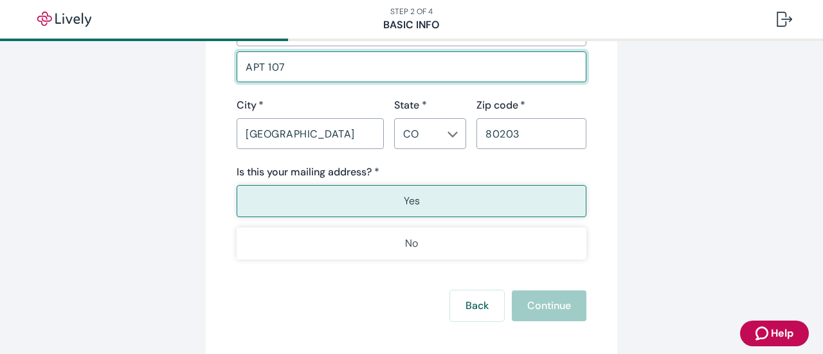
drag, startPoint x: 294, startPoint y: 69, endPoint x: 508, endPoint y: 197, distance: 248.8
click at [508, 197] on button "Yes" at bounding box center [412, 201] width 350 height 32
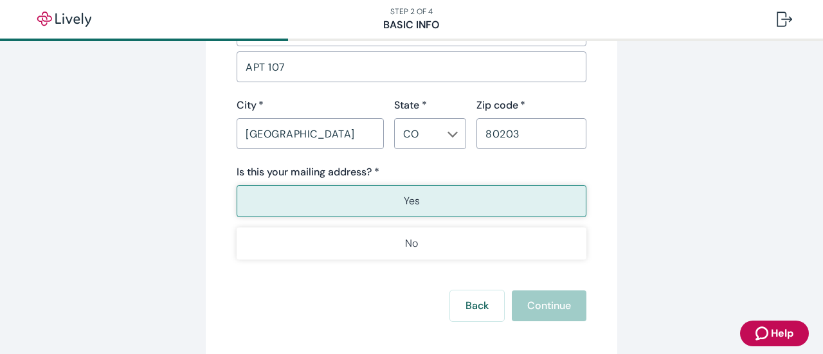
scroll to position [809, 0]
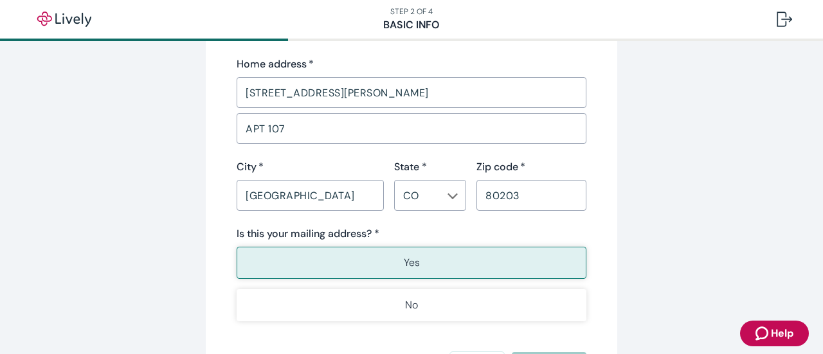
click at [384, 262] on button "Yes" at bounding box center [412, 263] width 350 height 32
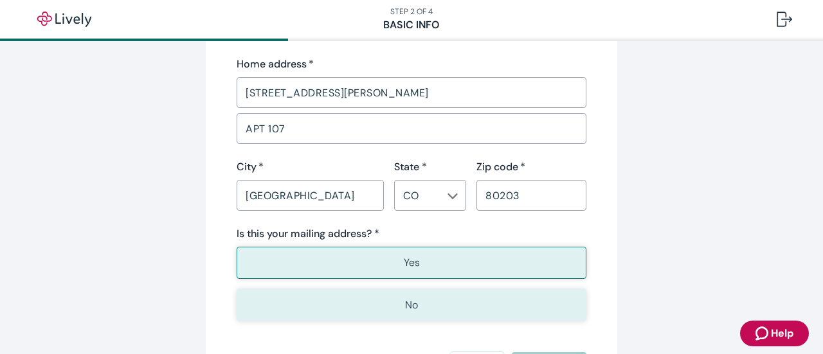
click at [409, 309] on p "No" at bounding box center [411, 305] width 13 height 15
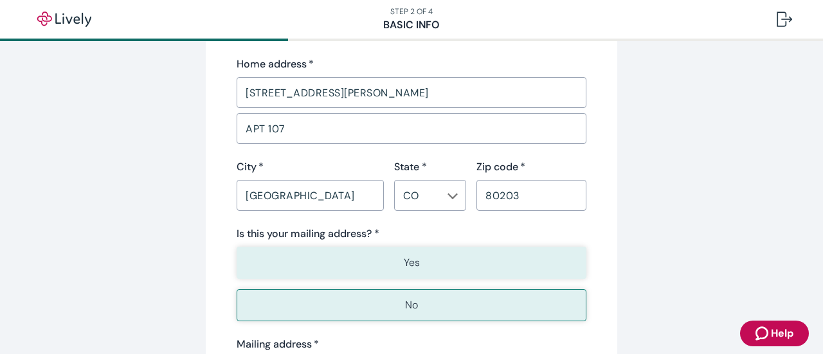
click at [406, 265] on p "Yes" at bounding box center [412, 262] width 16 height 15
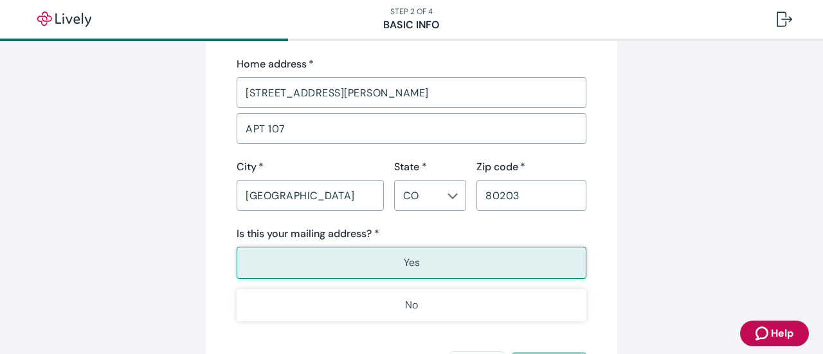
scroll to position [933, 0]
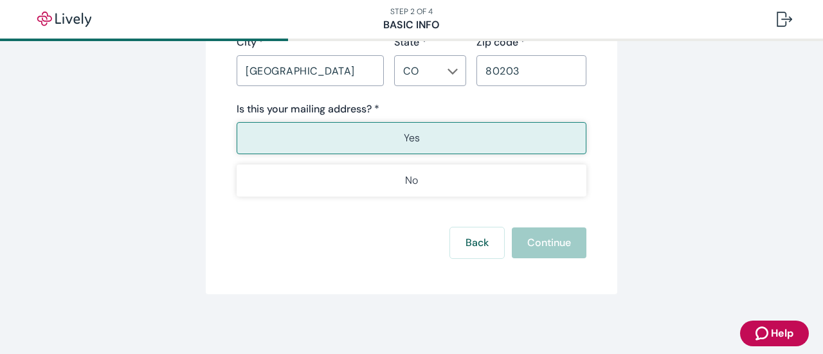
click at [546, 240] on div "Back Continue" at bounding box center [412, 243] width 350 height 31
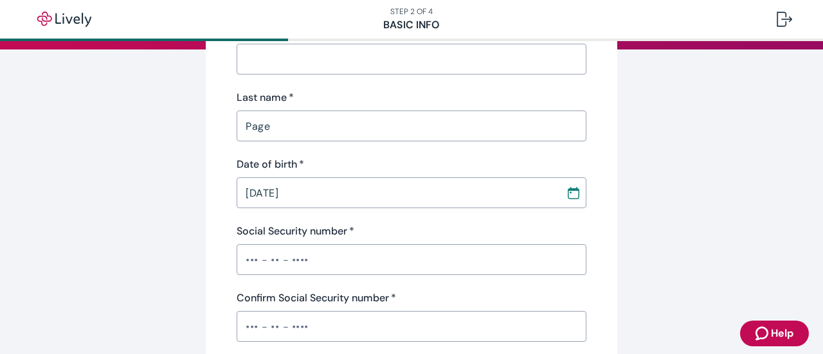
scroll to position [184, 0]
click at [568, 190] on icon "Calendar" at bounding box center [574, 190] width 12 height 3
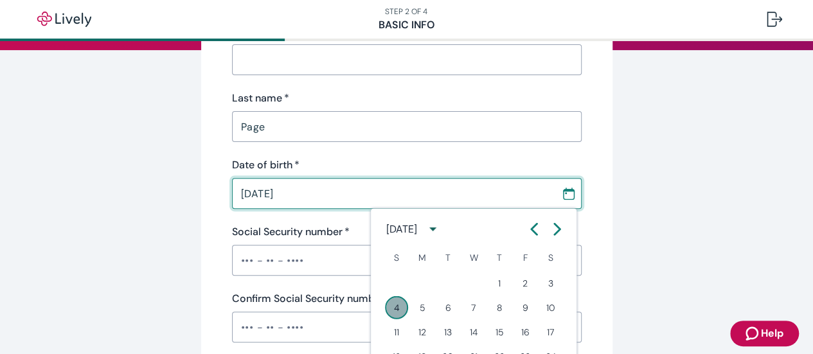
click at [394, 305] on button "4" at bounding box center [396, 307] width 23 height 23
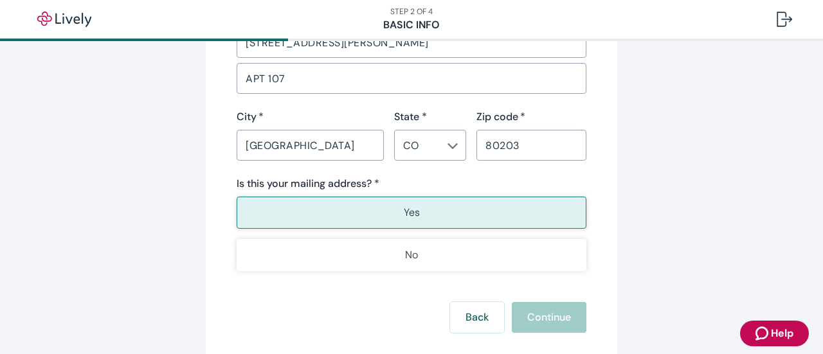
scroll to position [933, 0]
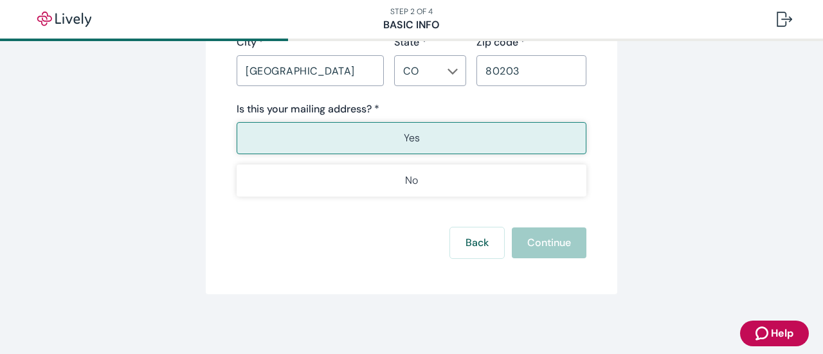
click at [553, 246] on div "Back Continue" at bounding box center [412, 243] width 350 height 31
